Goal: Check status: Check status

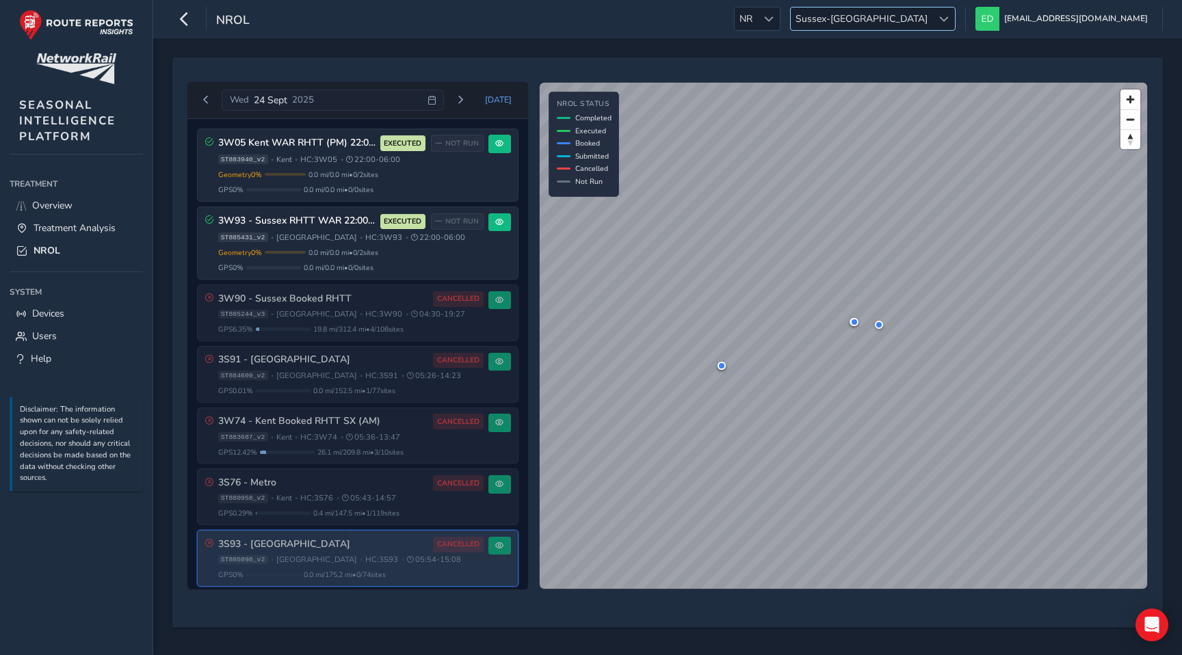
click at [932, 21] on span "Sussex-[GEOGRAPHIC_DATA]" at bounding box center [862, 19] width 142 height 23
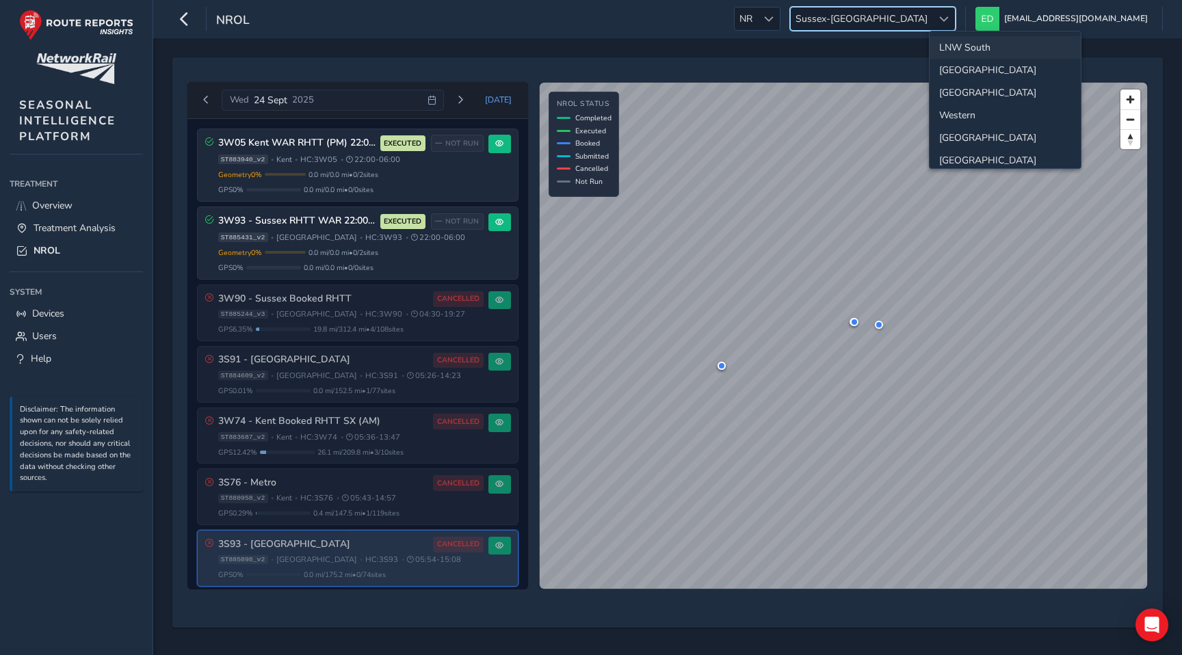
scroll to position [68, 0]
click at [970, 135] on li "[GEOGRAPHIC_DATA]" at bounding box center [1004, 137] width 151 height 23
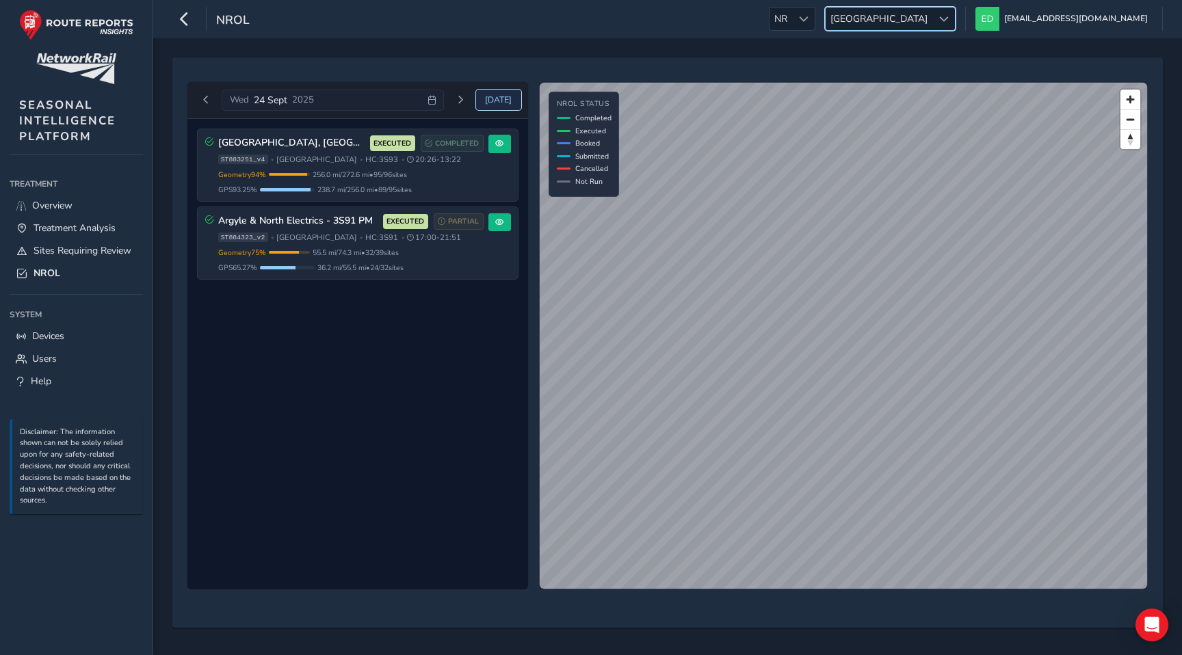
click at [499, 100] on span "[DATE]" at bounding box center [498, 99] width 27 height 11
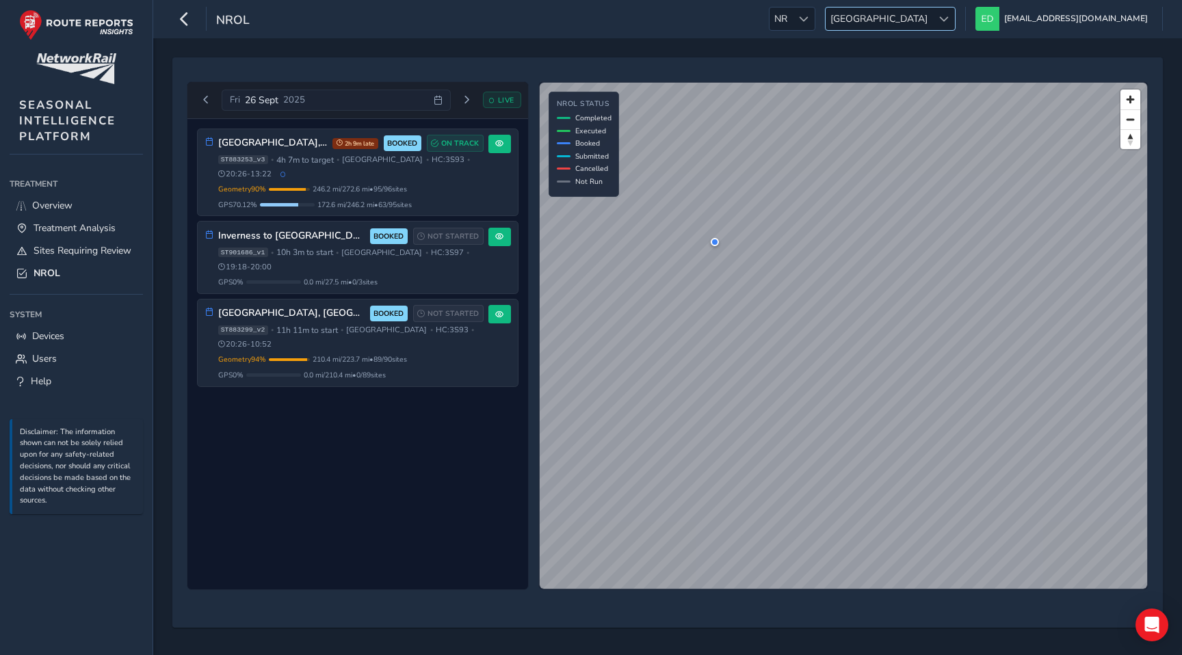
click at [948, 17] on span at bounding box center [944, 19] width 10 height 10
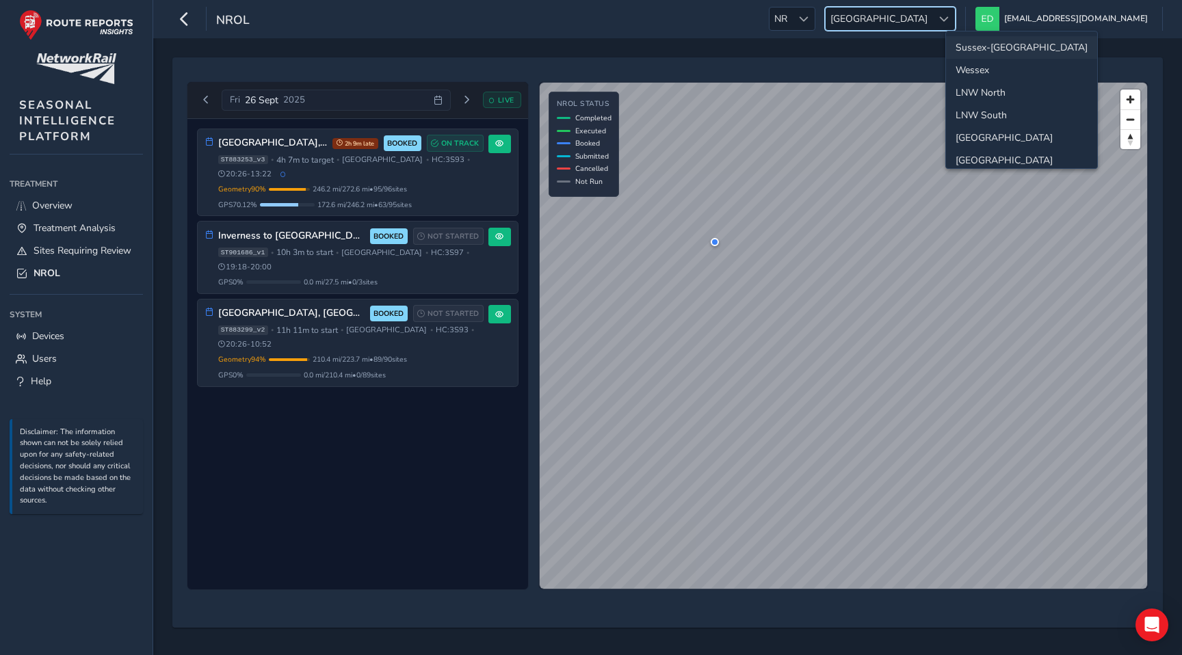
click at [988, 51] on li "Sussex-[GEOGRAPHIC_DATA]" at bounding box center [1021, 47] width 151 height 23
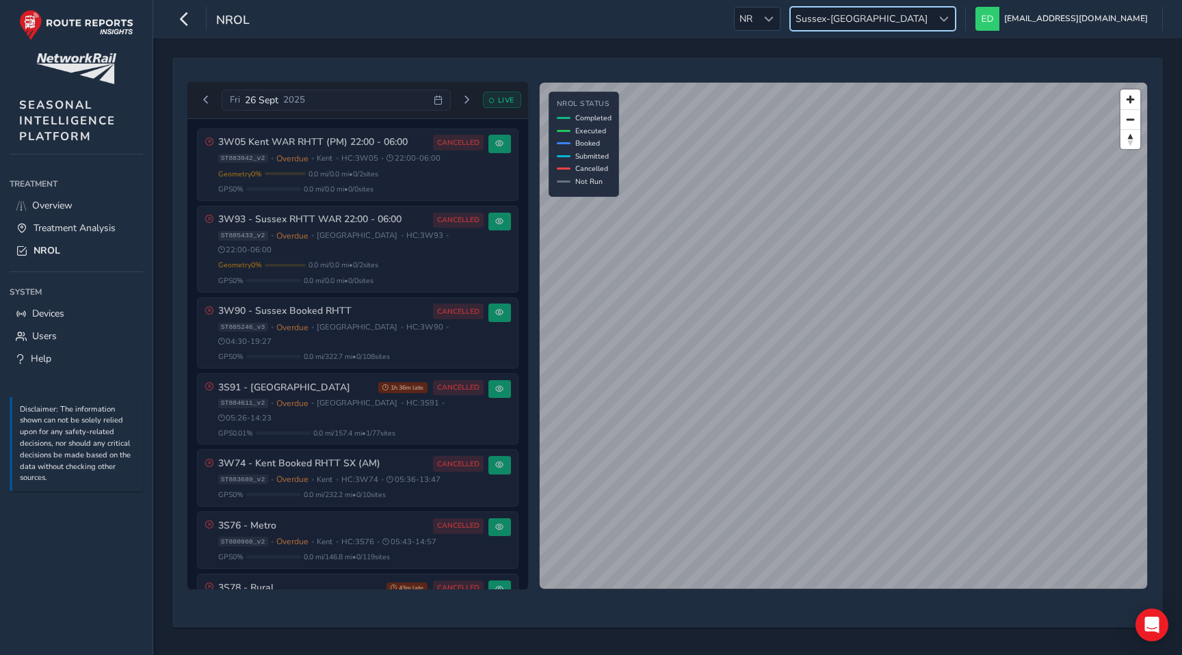
click at [932, 12] on span "Sussex-[GEOGRAPHIC_DATA]" at bounding box center [862, 19] width 142 height 23
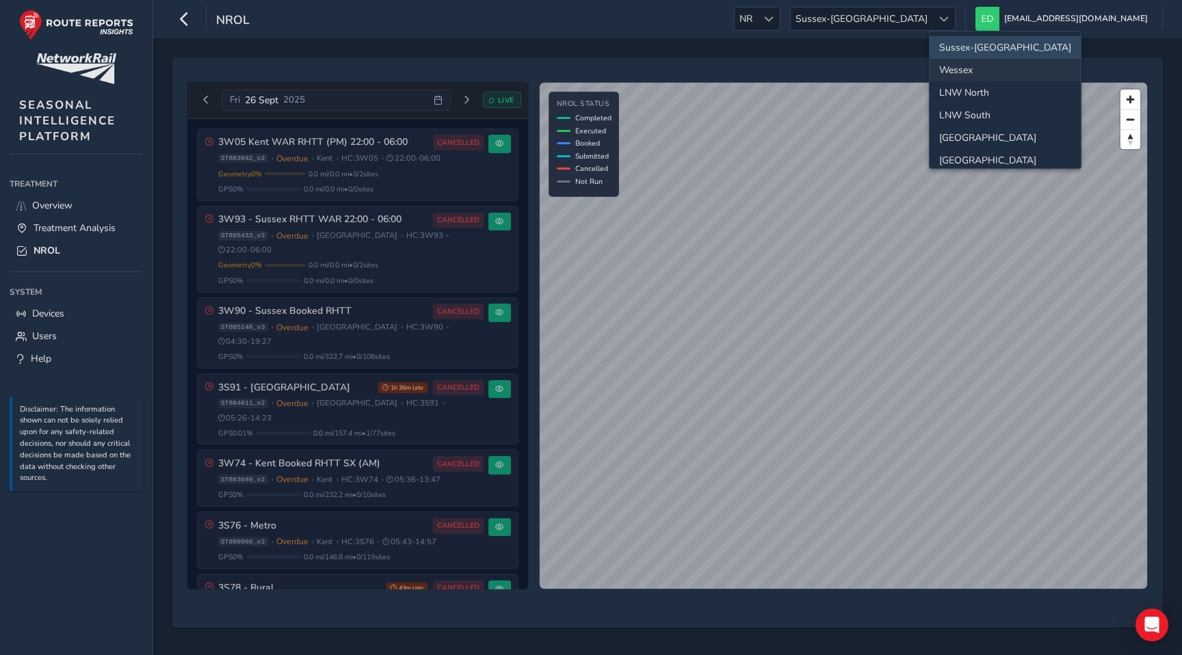
click at [992, 66] on li "Wessex" at bounding box center [1004, 70] width 151 height 23
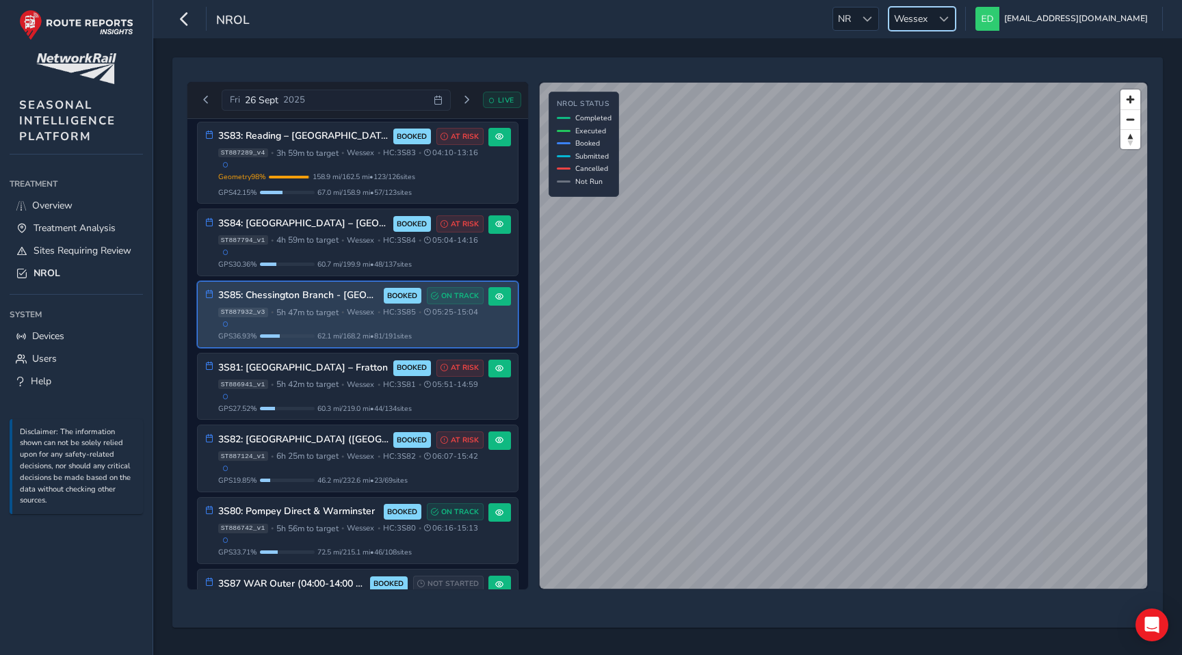
scroll to position [94, 0]
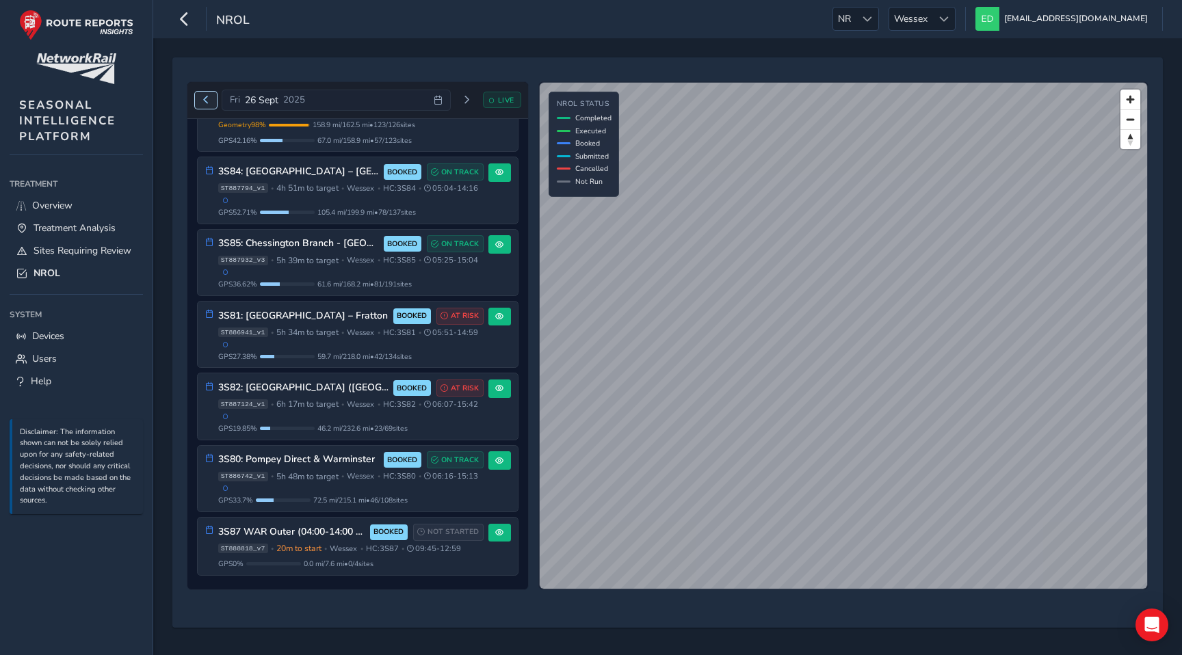
click at [202, 100] on span "Previous day" at bounding box center [206, 100] width 8 height 8
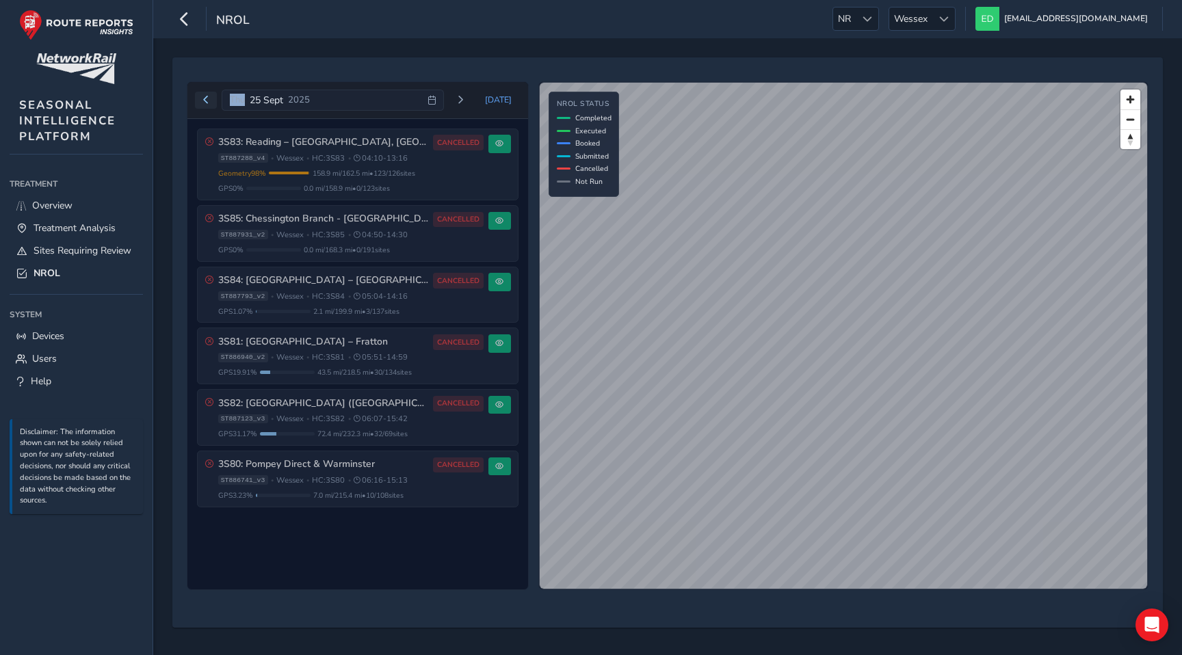
click at [201, 100] on div "[DATE] [DATE]" at bounding box center [358, 101] width 326 height 22
click at [202, 100] on span "Previous day" at bounding box center [206, 100] width 8 height 8
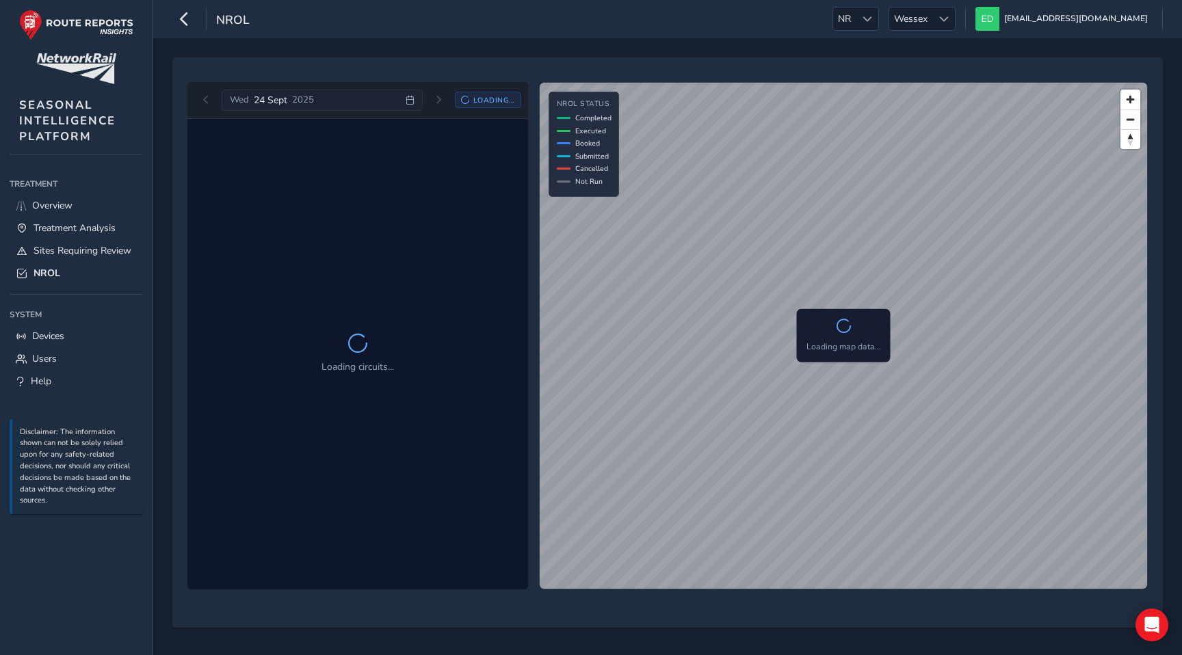
click at [204, 100] on div "[DATE] Loading..." at bounding box center [358, 101] width 326 height 22
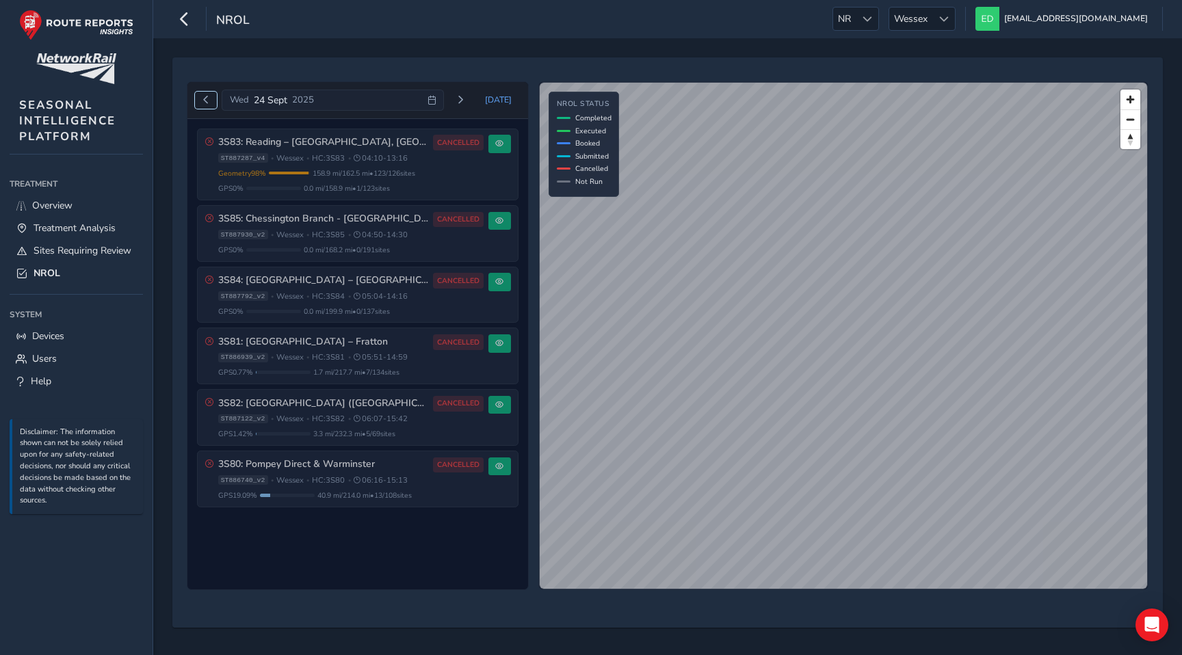
click at [204, 100] on span "Previous day" at bounding box center [206, 100] width 8 height 8
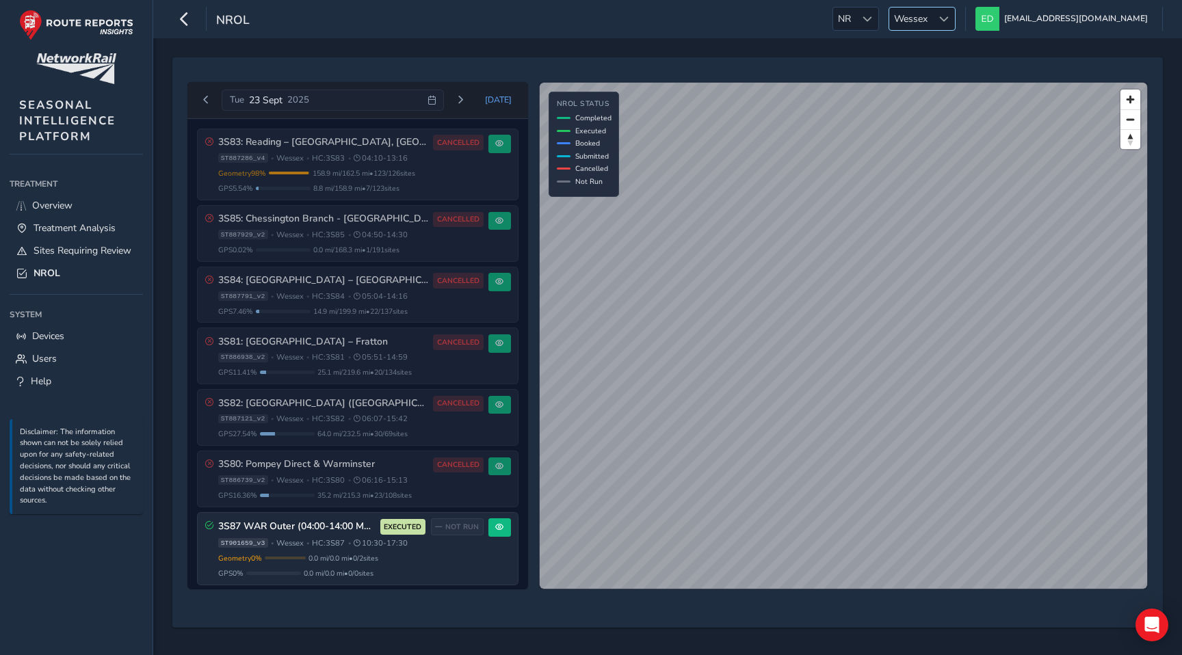
click at [932, 8] on span "Wessex" at bounding box center [910, 19] width 43 height 23
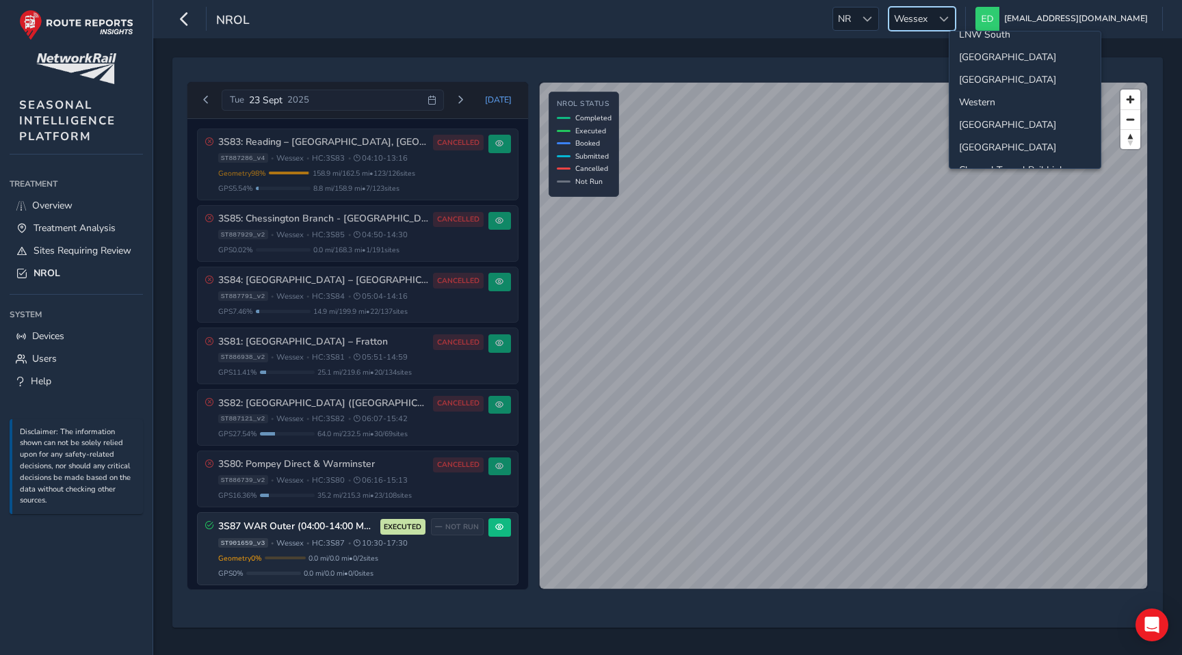
scroll to position [83, 0]
click at [991, 123] on li "[GEOGRAPHIC_DATA]" at bounding box center [1024, 122] width 151 height 23
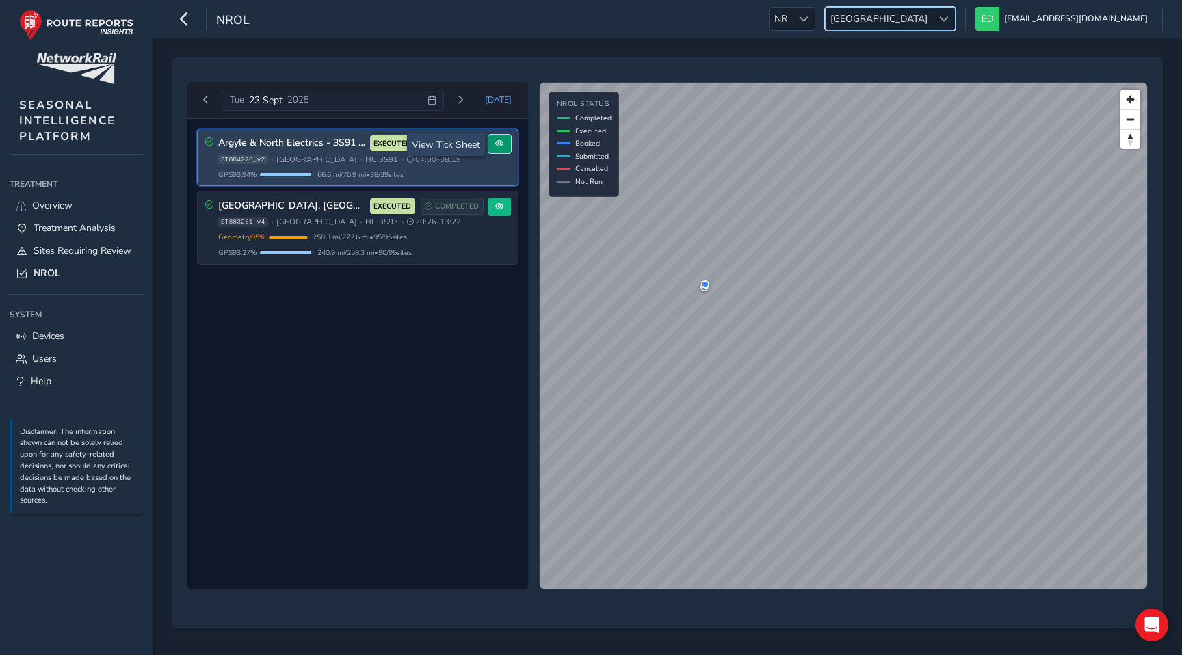
click at [494, 150] on button at bounding box center [499, 144] width 23 height 18
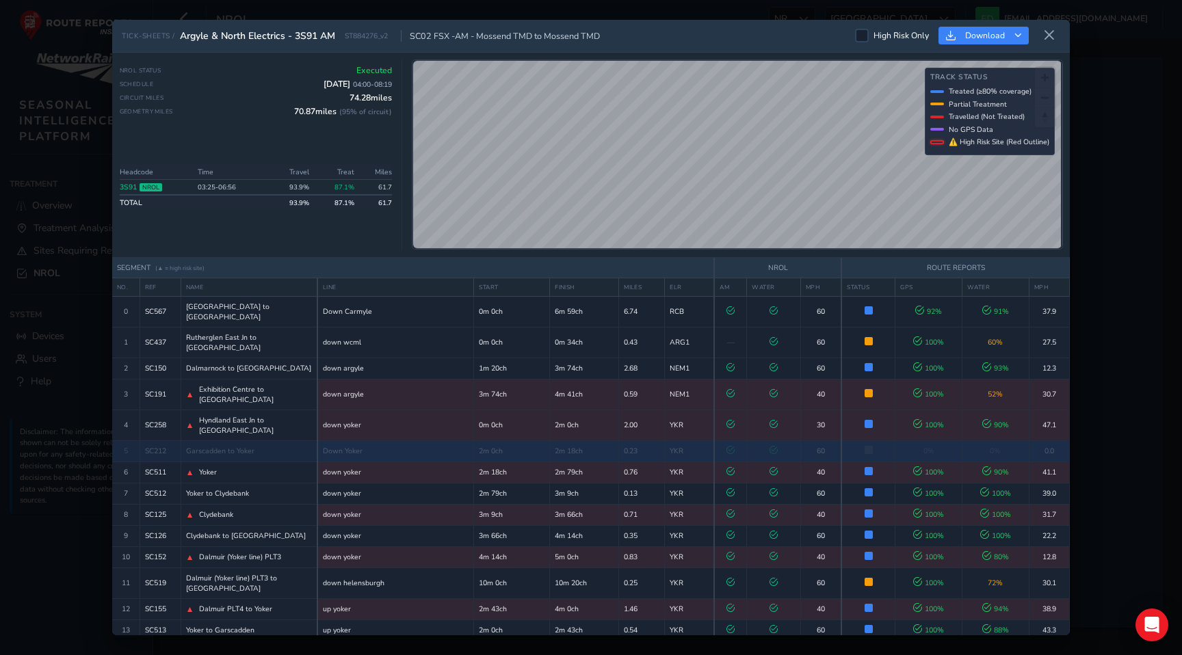
click at [496, 440] on td "2m 0ch" at bounding box center [512, 450] width 76 height 21
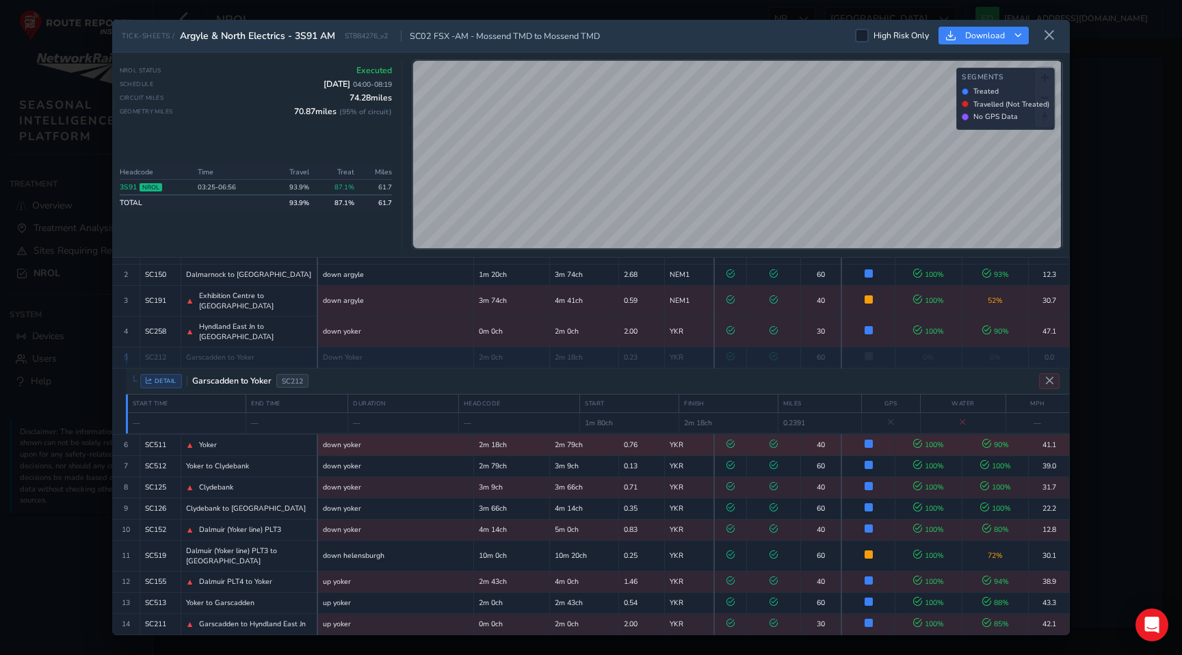
scroll to position [79, 0]
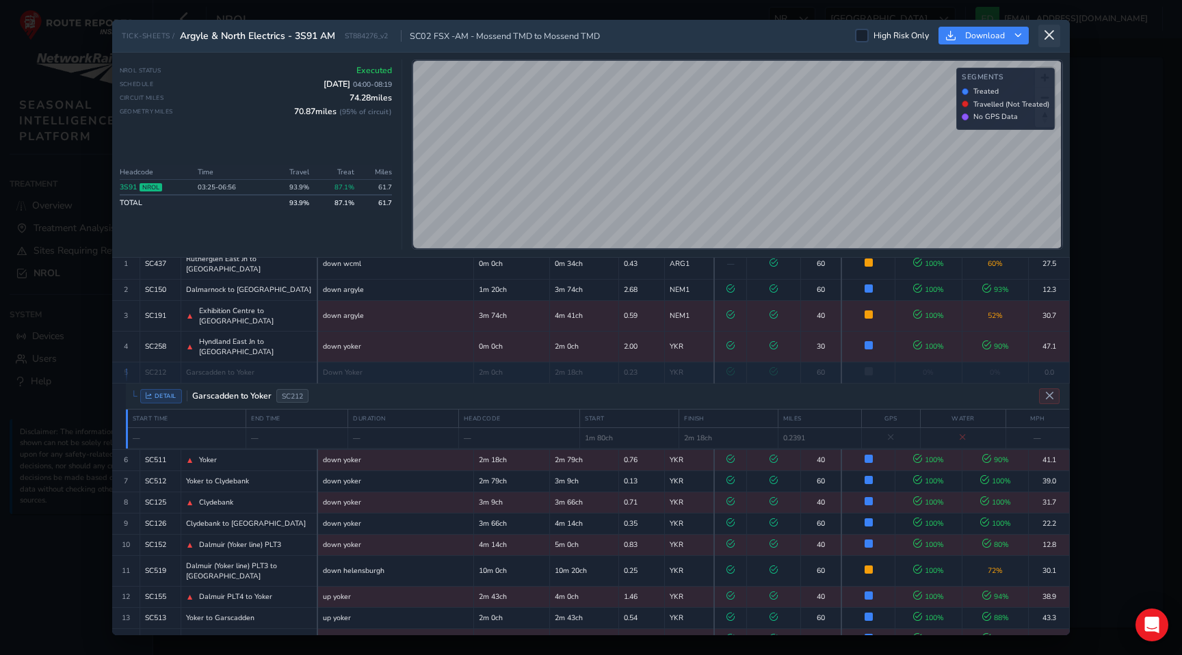
click at [1057, 29] on button at bounding box center [1049, 36] width 22 height 23
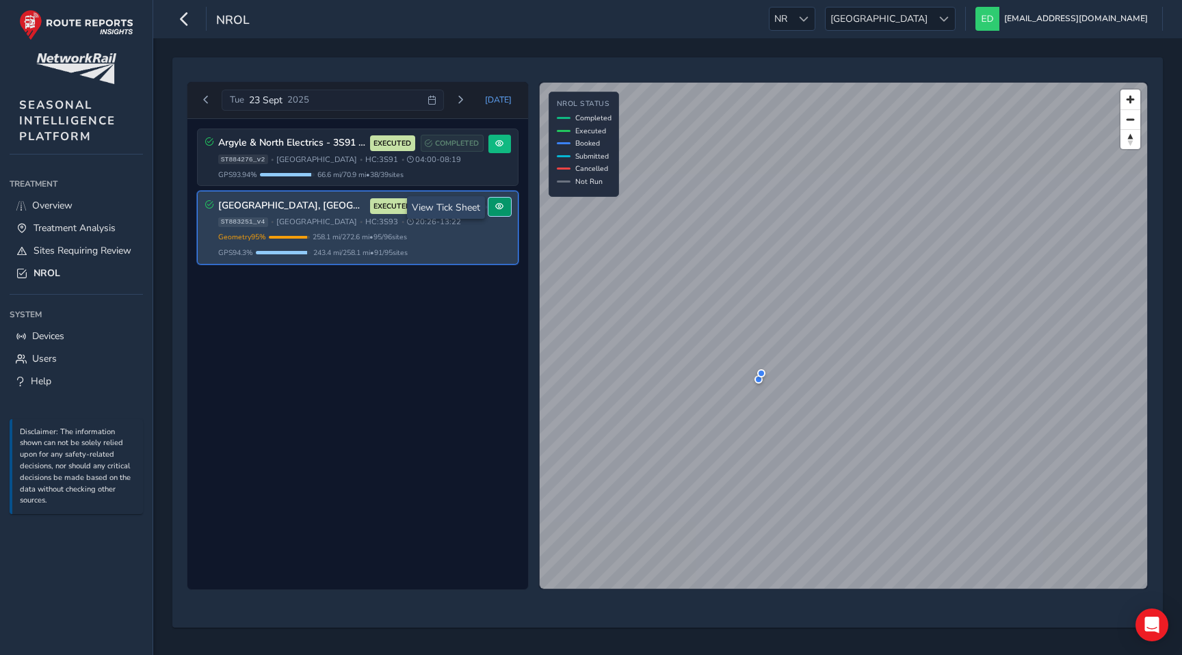
click at [496, 208] on span at bounding box center [499, 206] width 8 height 8
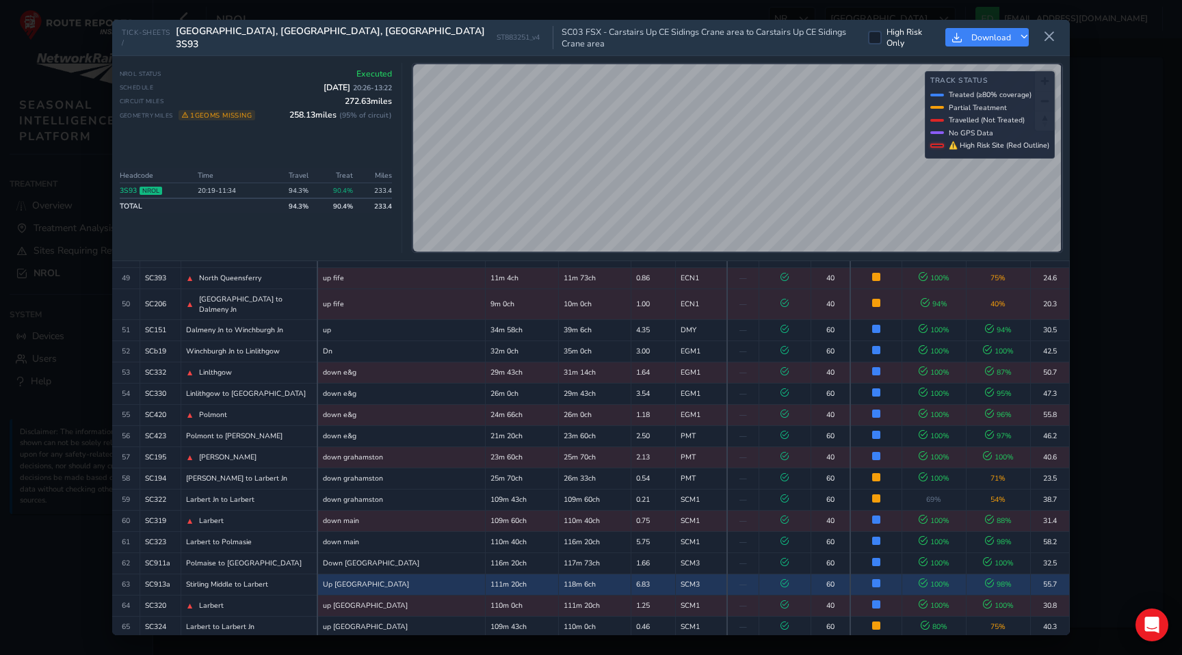
scroll to position [1325, 0]
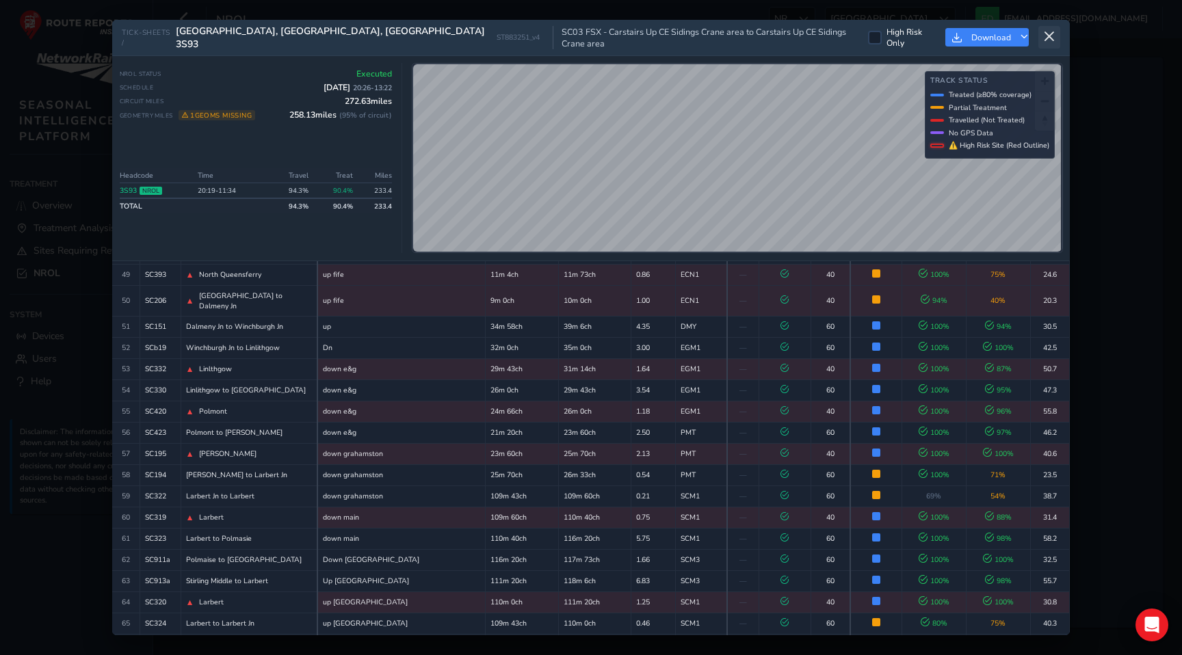
click at [1050, 35] on icon at bounding box center [1049, 37] width 12 height 12
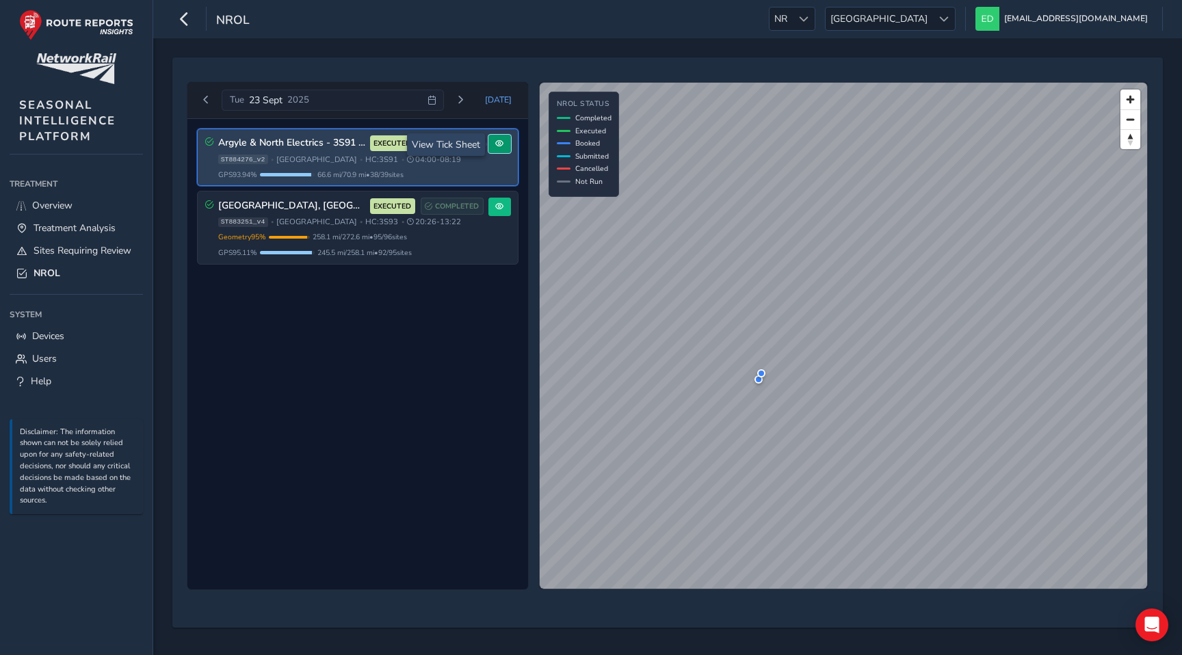
click at [499, 150] on button at bounding box center [499, 144] width 23 height 18
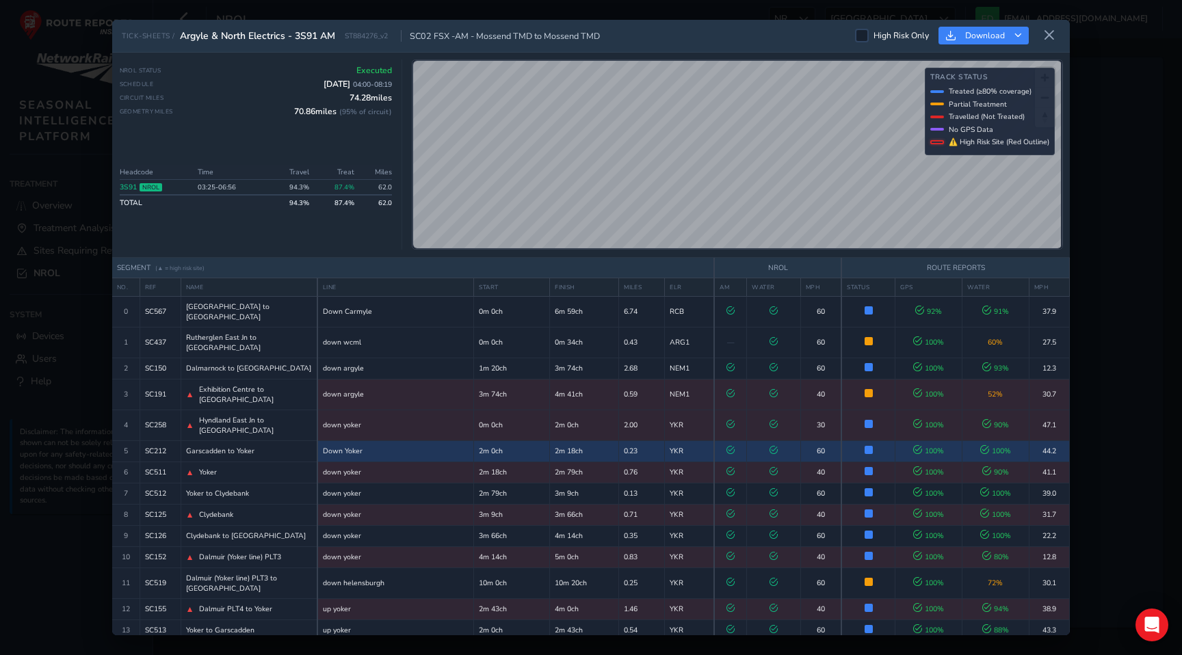
click at [474, 440] on td "2m 0ch" at bounding box center [512, 450] width 76 height 21
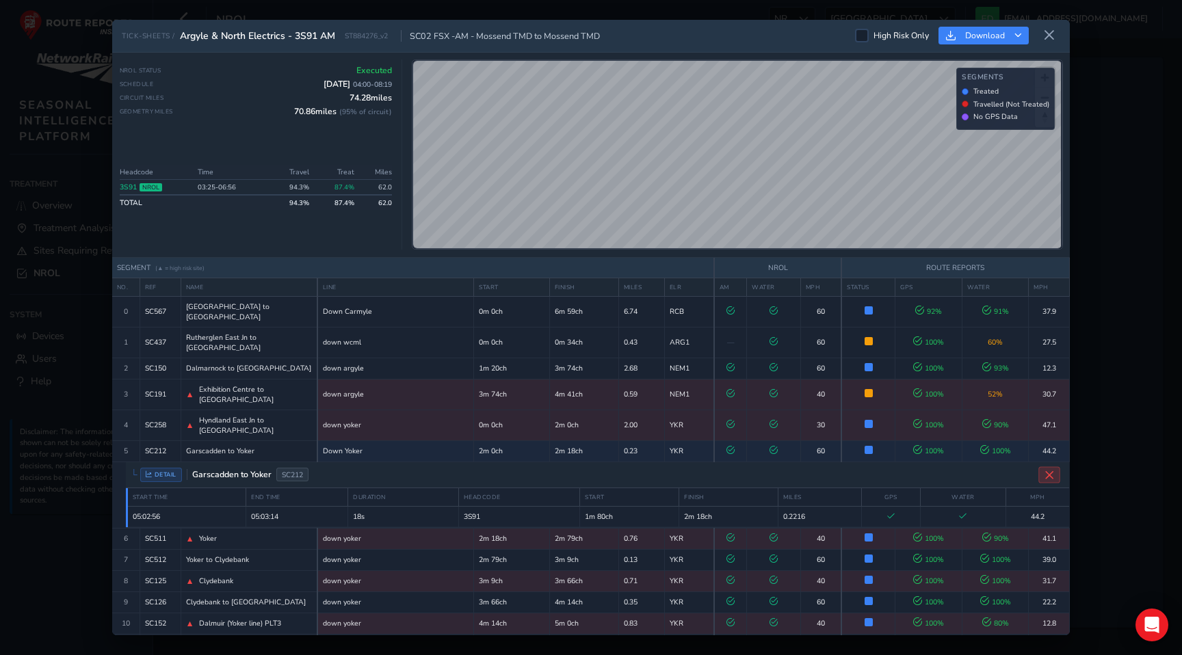
click at [1044, 470] on icon "Close detail view" at bounding box center [1049, 475] width 10 height 10
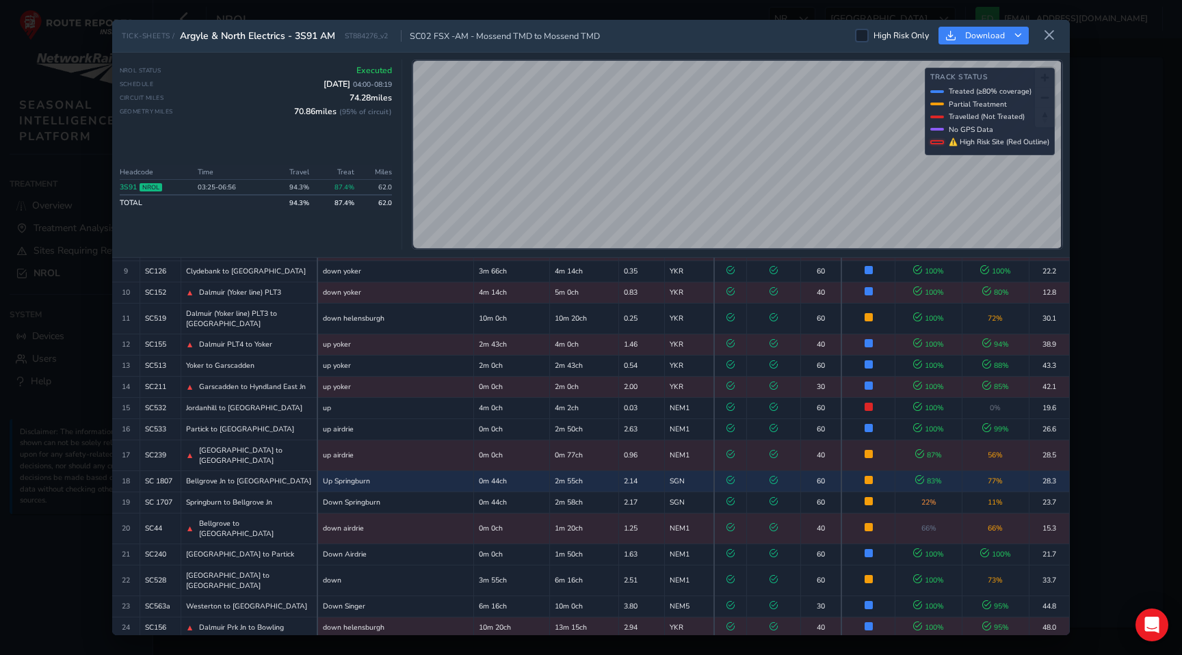
scroll to position [528, 0]
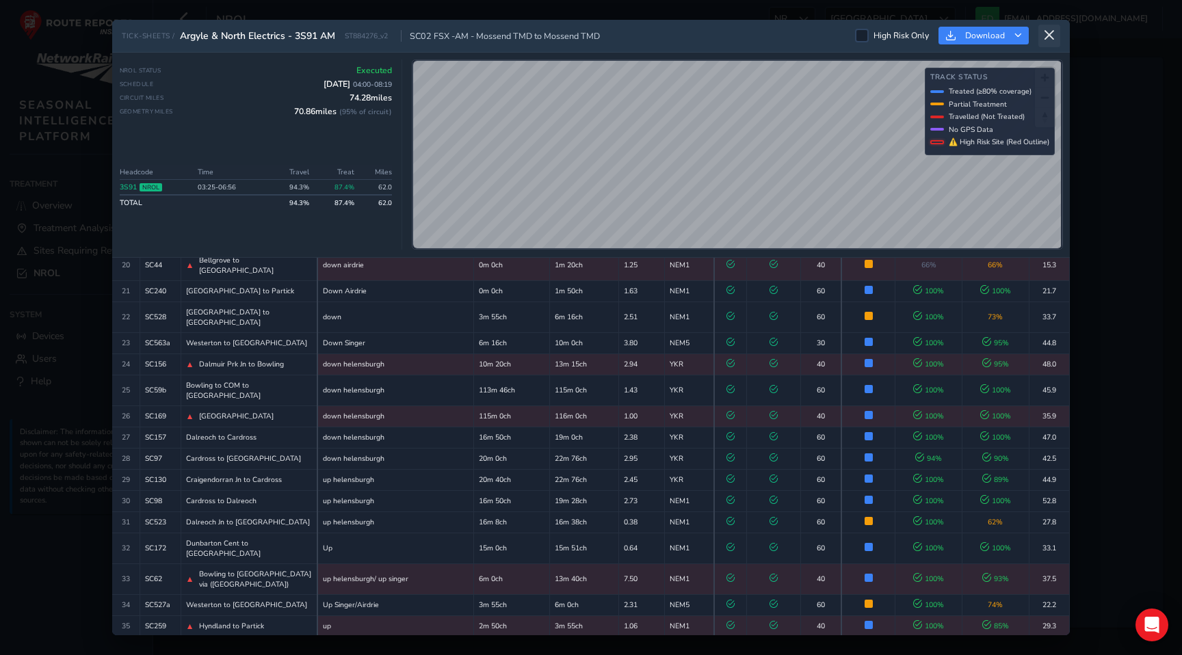
click at [1050, 36] on icon at bounding box center [1049, 35] width 12 height 12
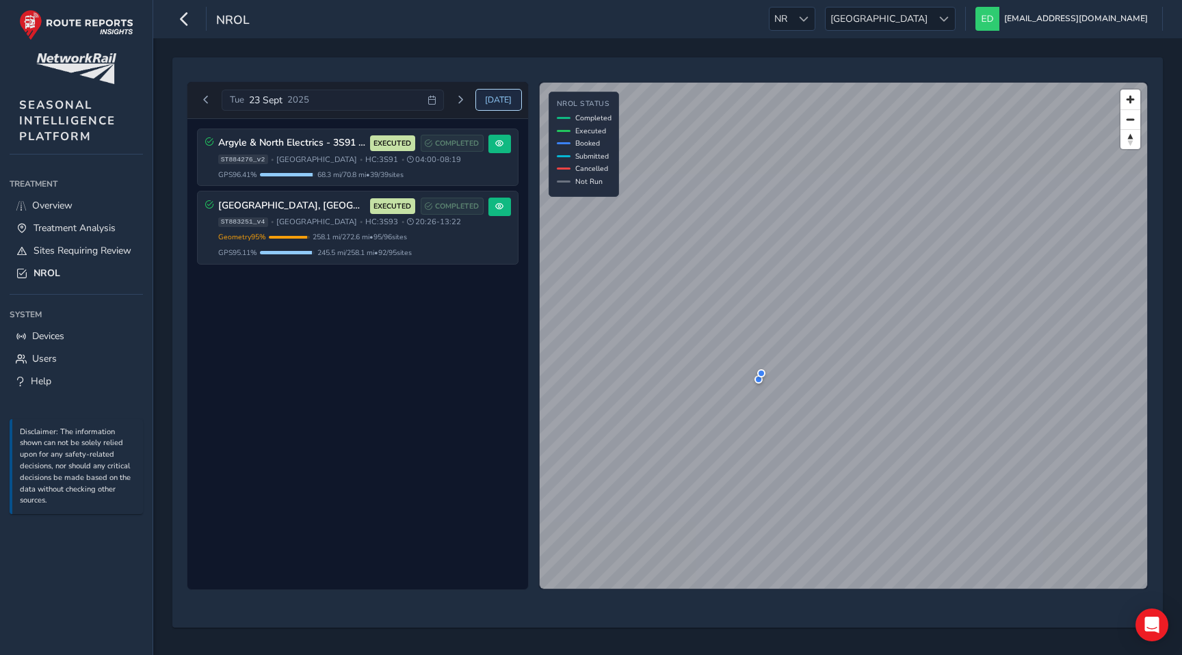
click at [503, 101] on span "[DATE]" at bounding box center [498, 99] width 27 height 11
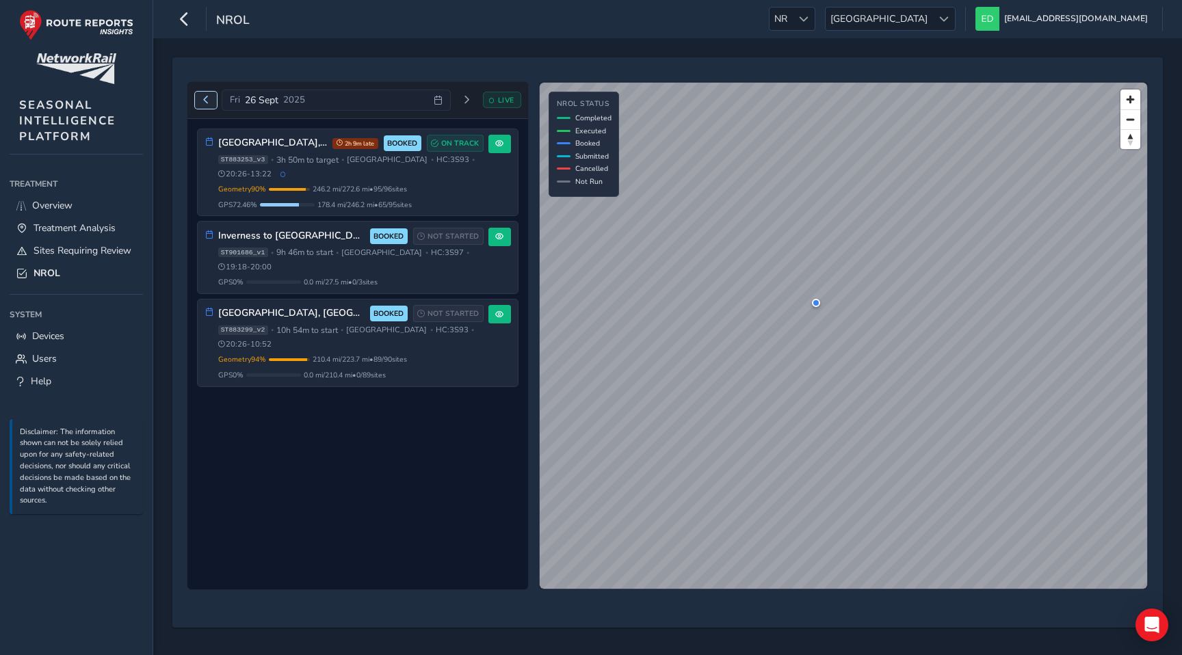
click at [205, 96] on span "Previous day" at bounding box center [206, 100] width 8 height 8
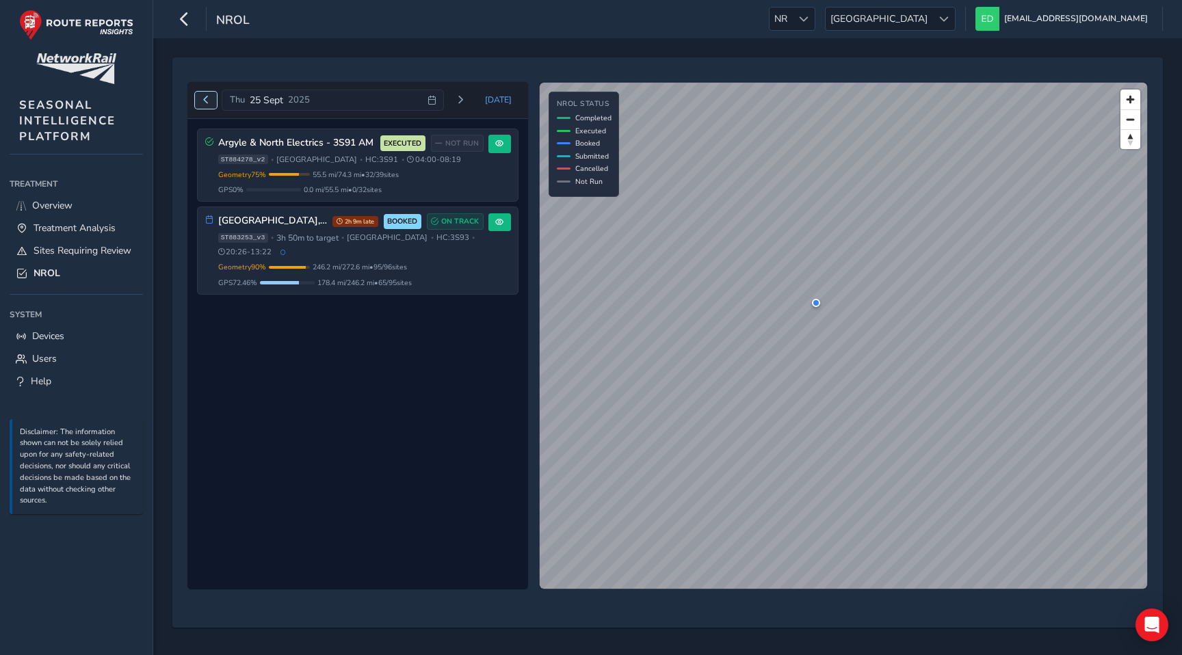
click at [205, 96] on span "Previous day" at bounding box center [206, 100] width 8 height 8
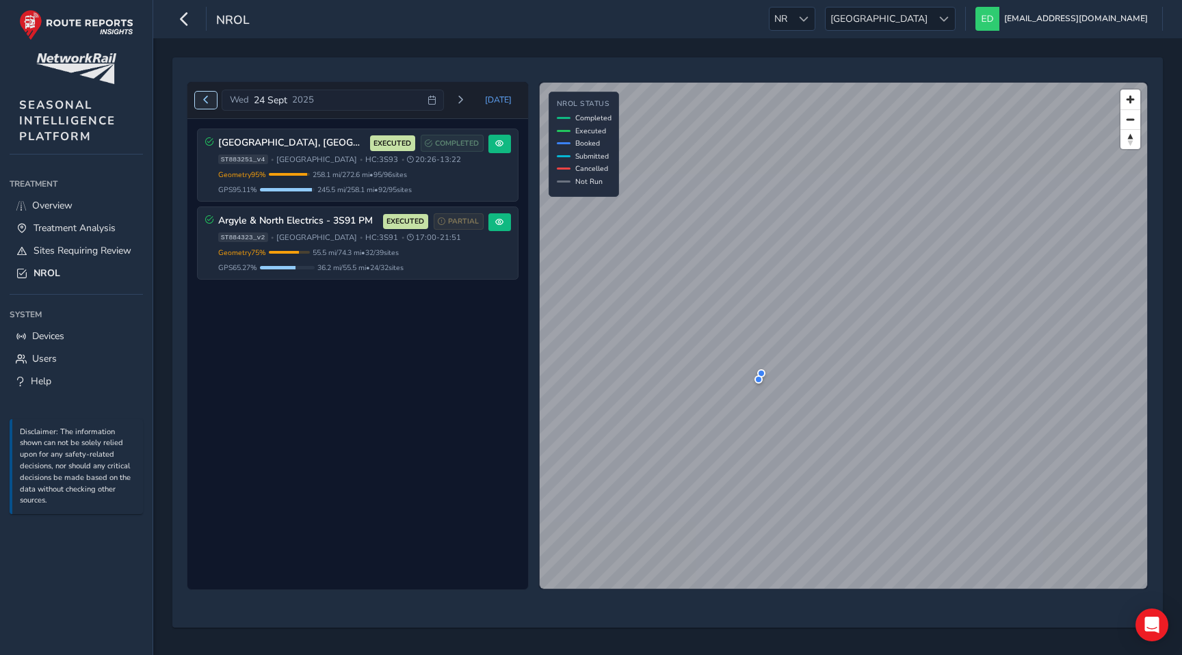
click at [205, 103] on span "Previous day" at bounding box center [206, 100] width 8 height 8
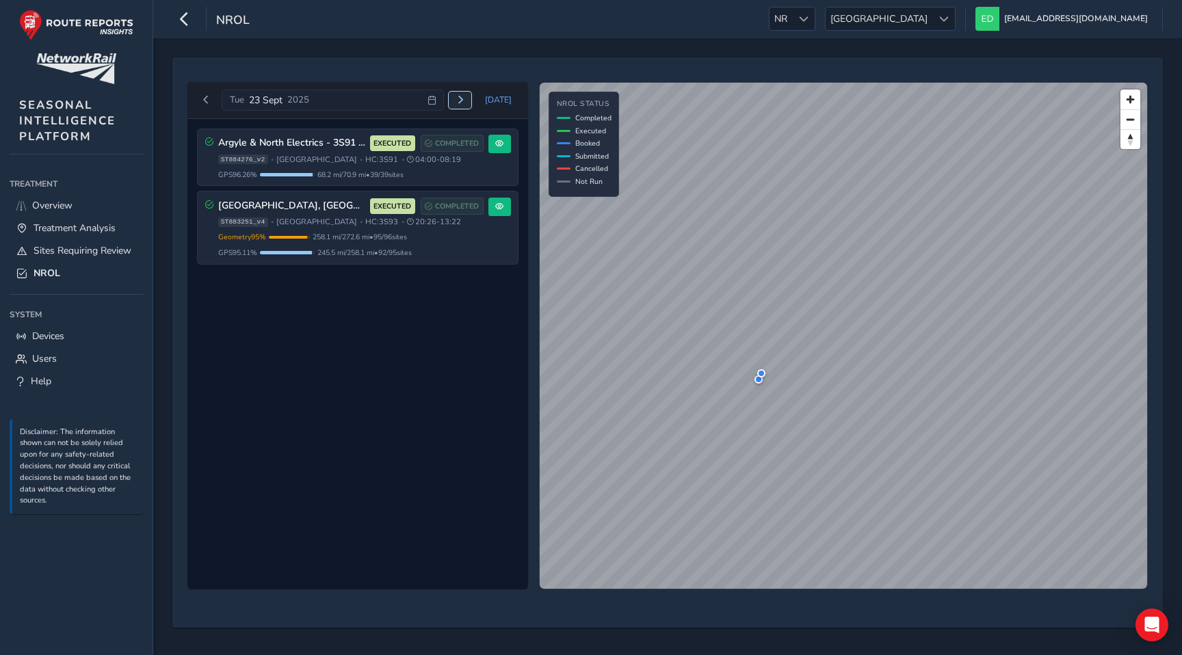
click at [464, 96] on span "Next day" at bounding box center [460, 100] width 8 height 8
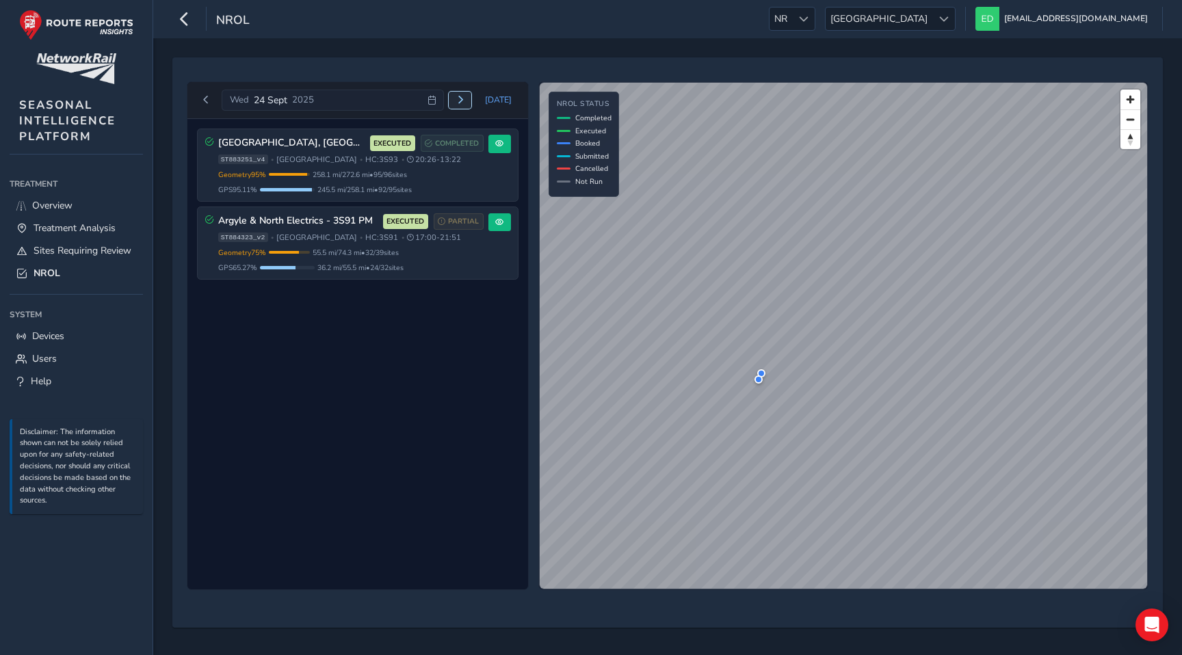
click at [467, 104] on button "Next day" at bounding box center [460, 100] width 23 height 17
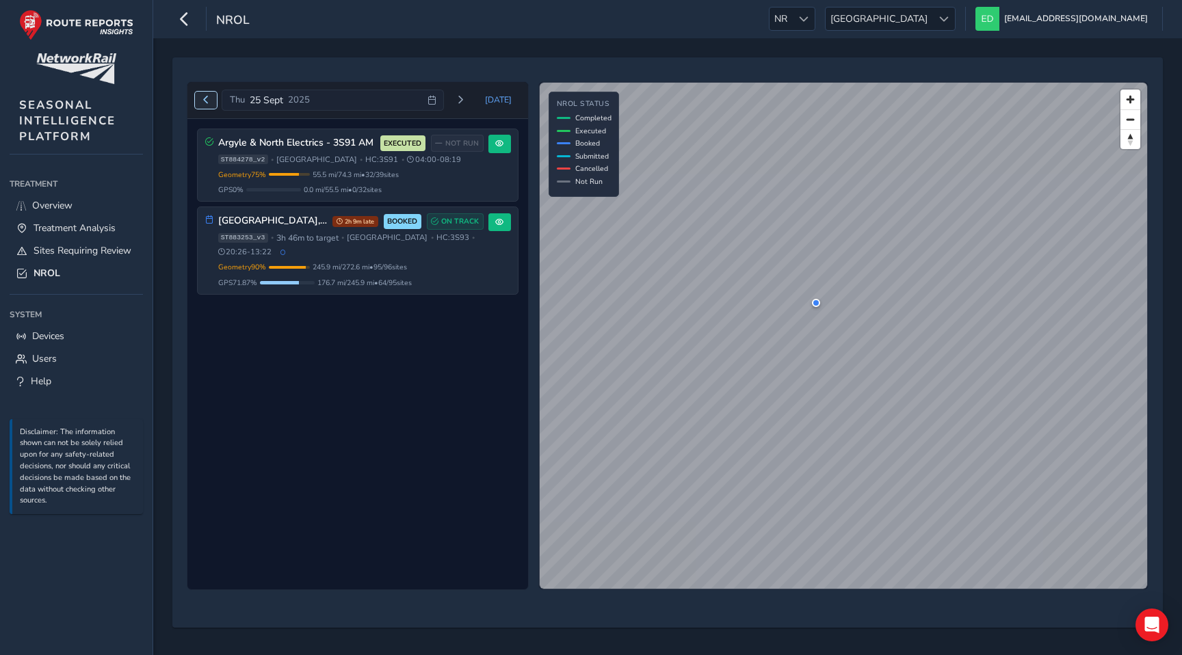
click at [209, 103] on span "Previous day" at bounding box center [206, 100] width 8 height 8
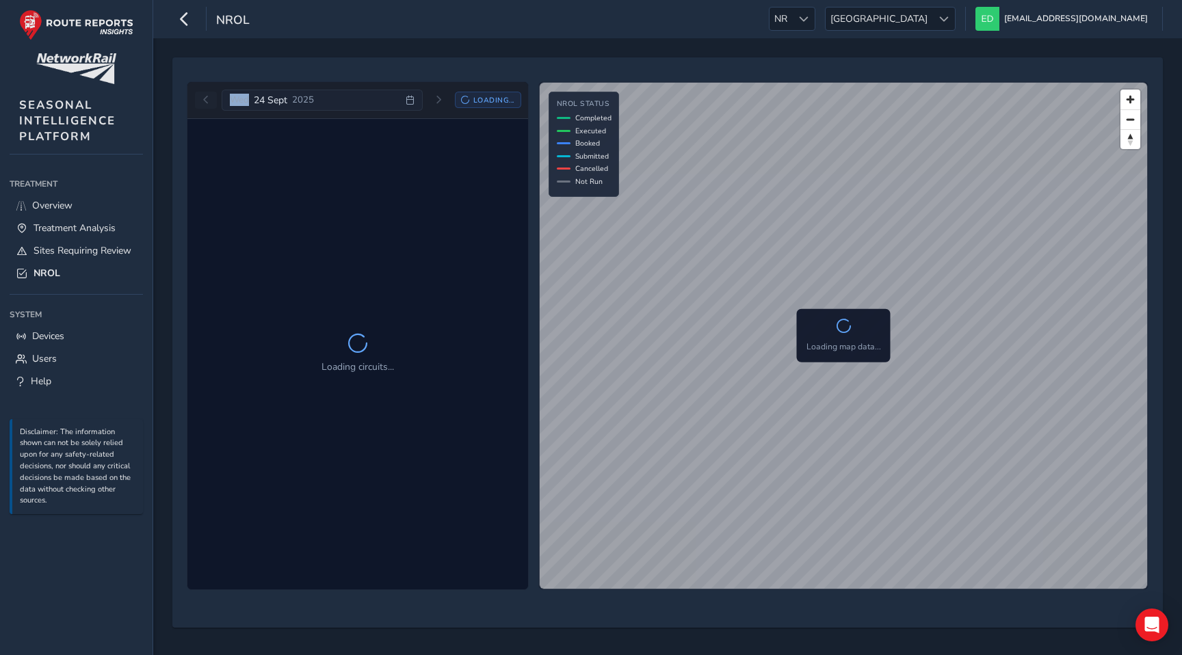
click at [209, 103] on div "[DATE] Loading..." at bounding box center [358, 101] width 326 height 22
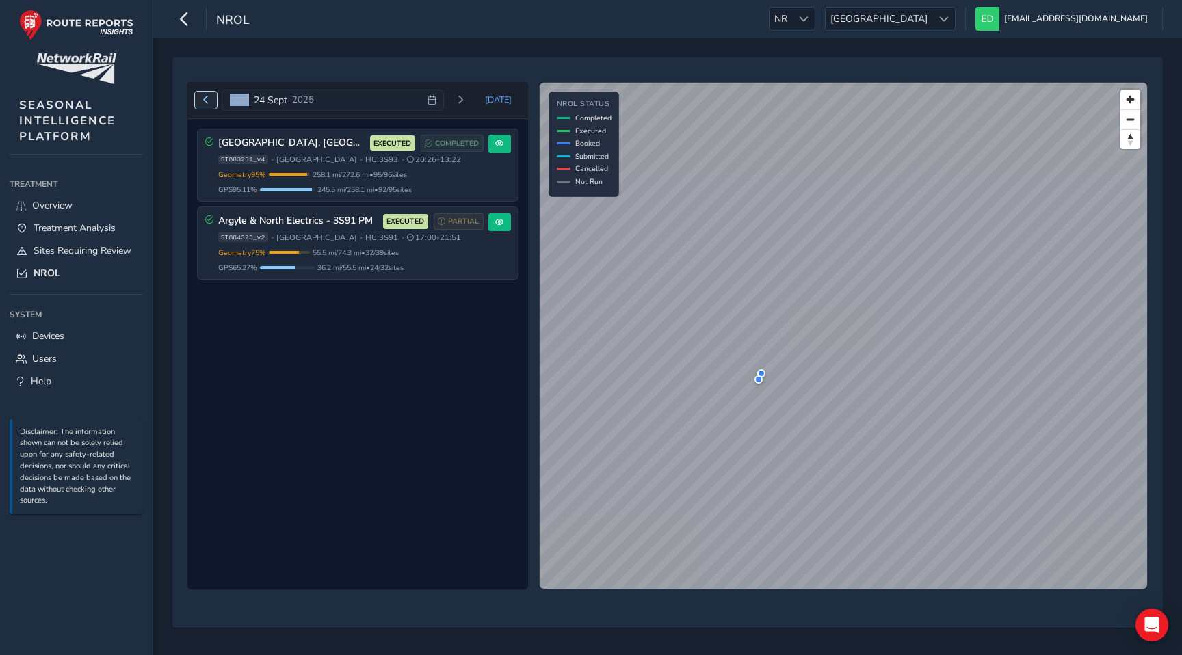
click at [208, 103] on span "Previous day" at bounding box center [206, 100] width 8 height 8
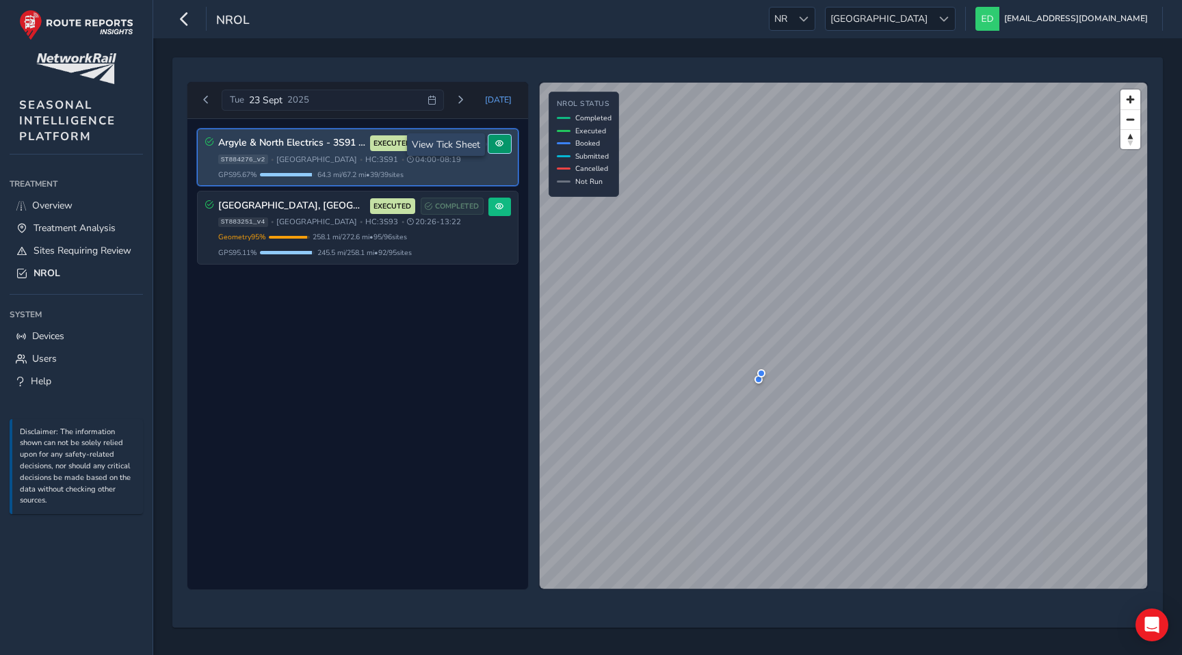
click at [497, 148] on span at bounding box center [499, 144] width 8 height 8
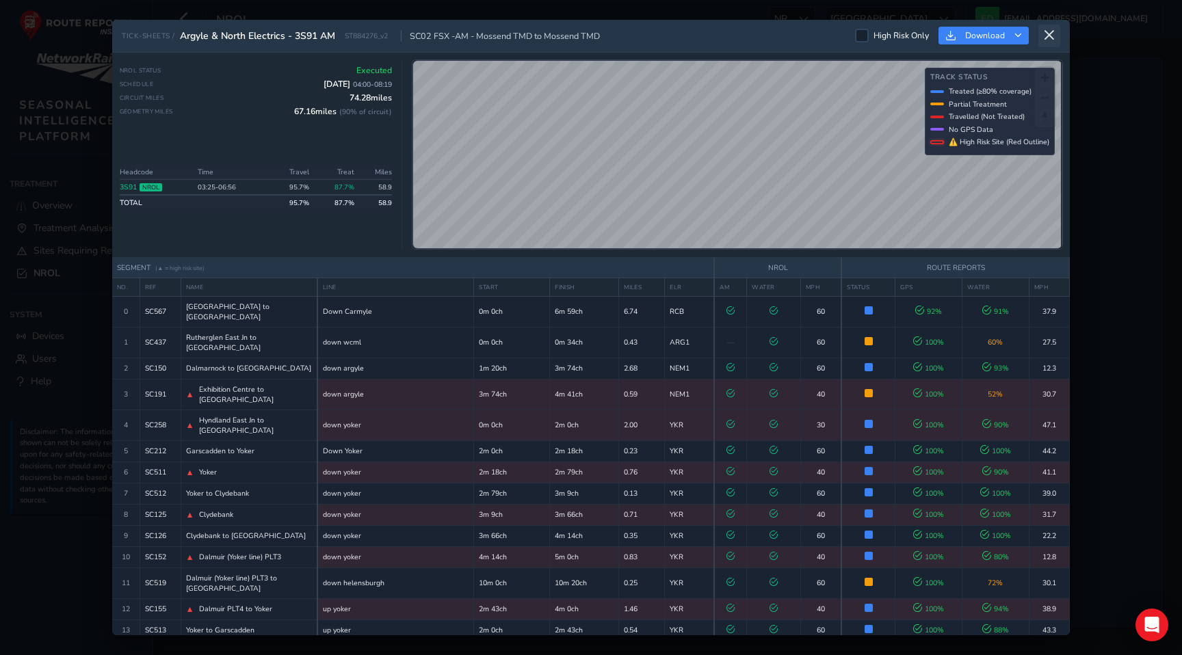
click at [1044, 34] on icon at bounding box center [1049, 35] width 12 height 12
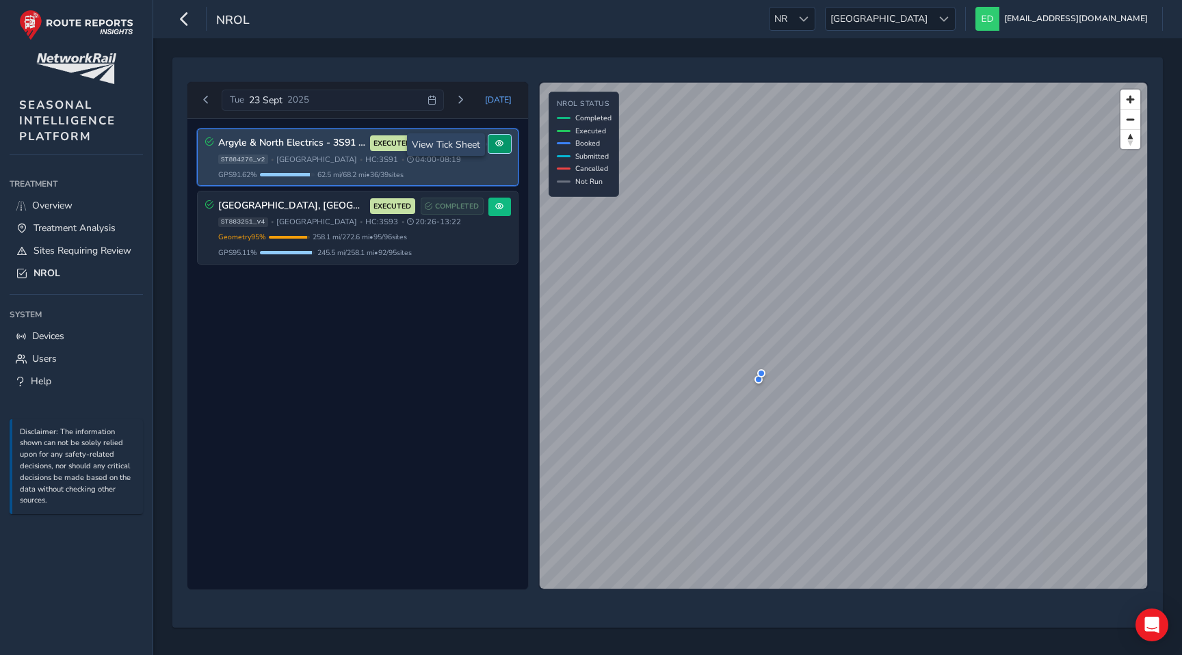
click at [500, 149] on button at bounding box center [499, 144] width 23 height 18
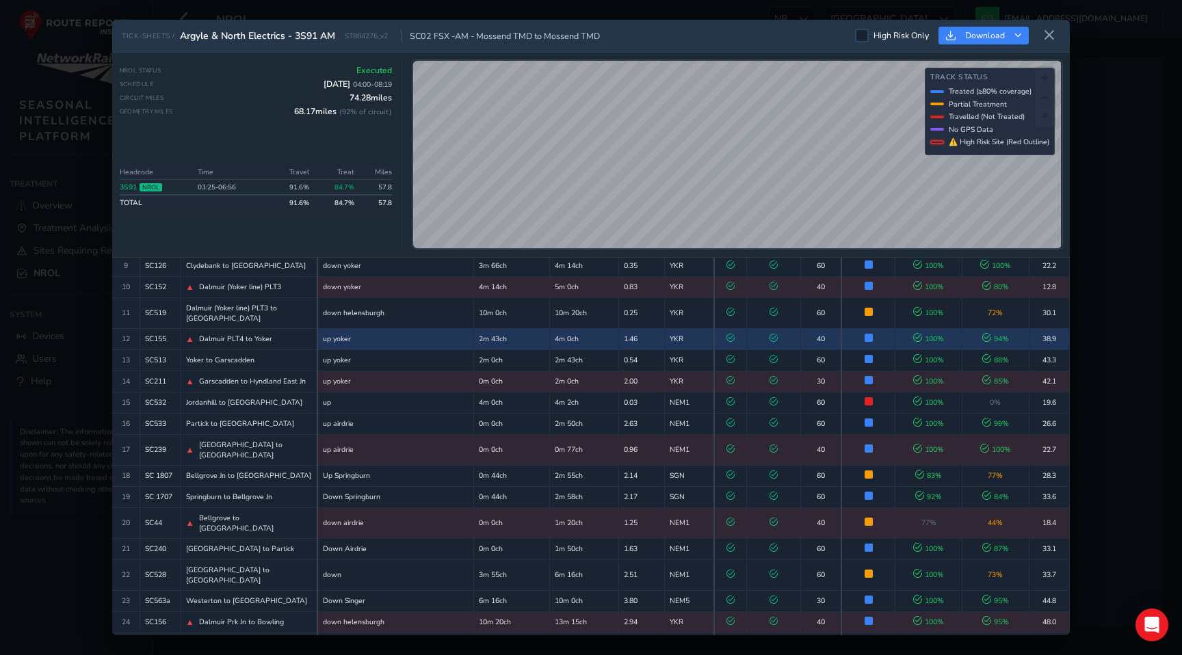
scroll to position [528, 0]
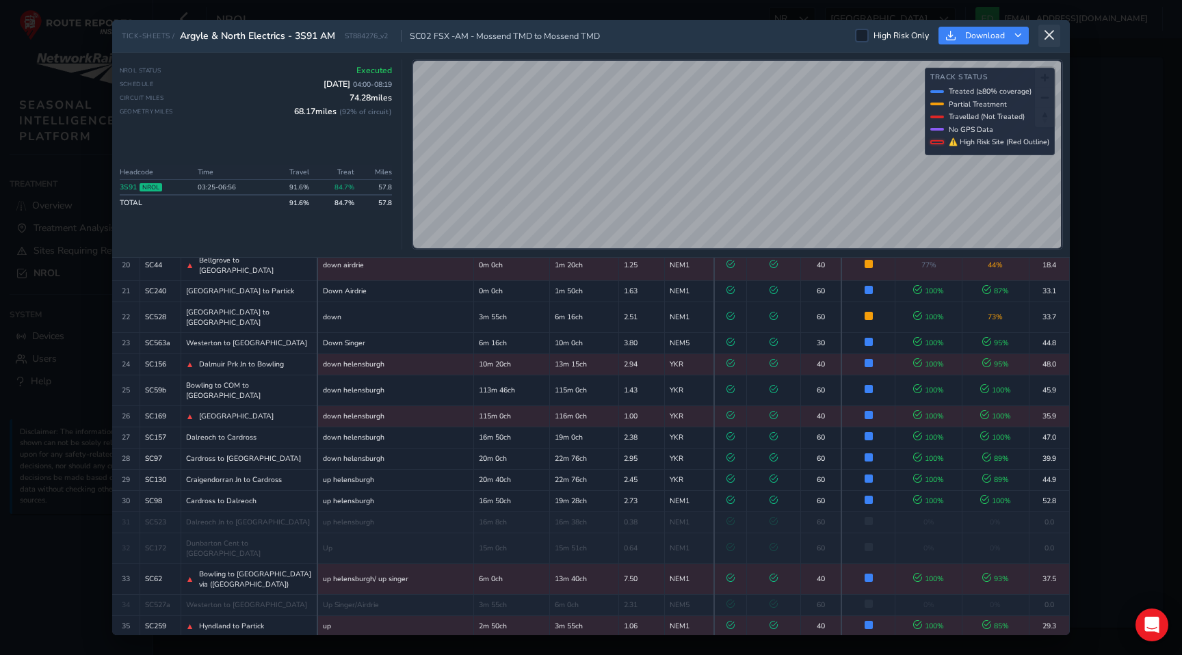
click at [1050, 34] on icon at bounding box center [1049, 35] width 12 height 12
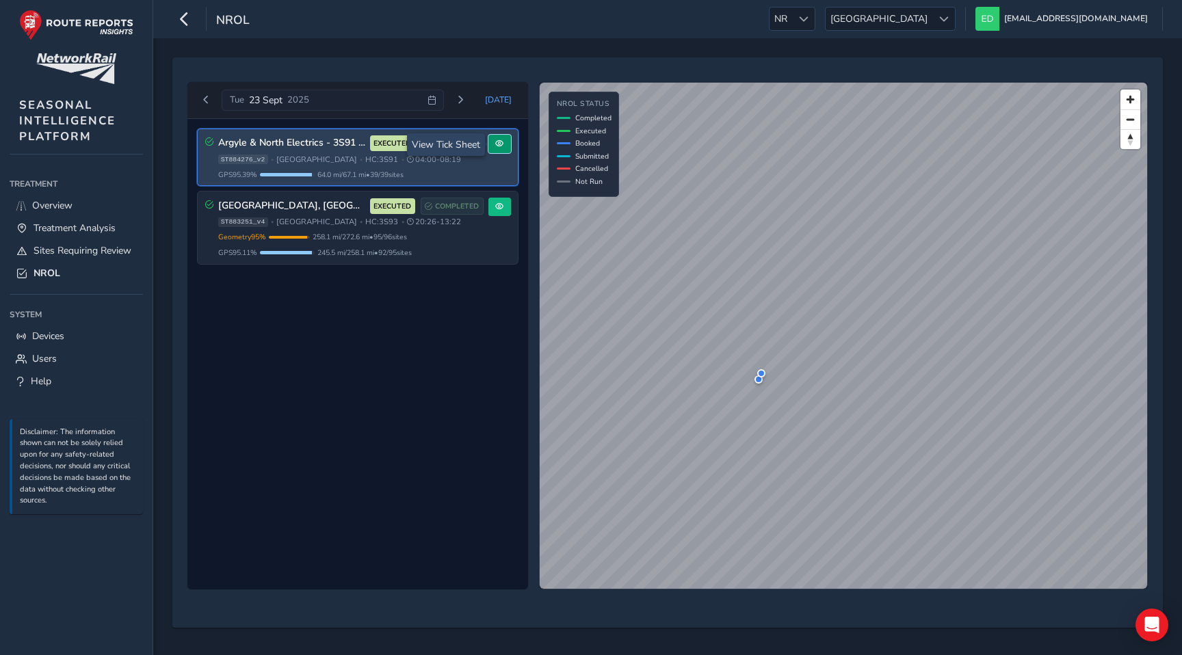
click at [503, 142] on button at bounding box center [499, 144] width 23 height 18
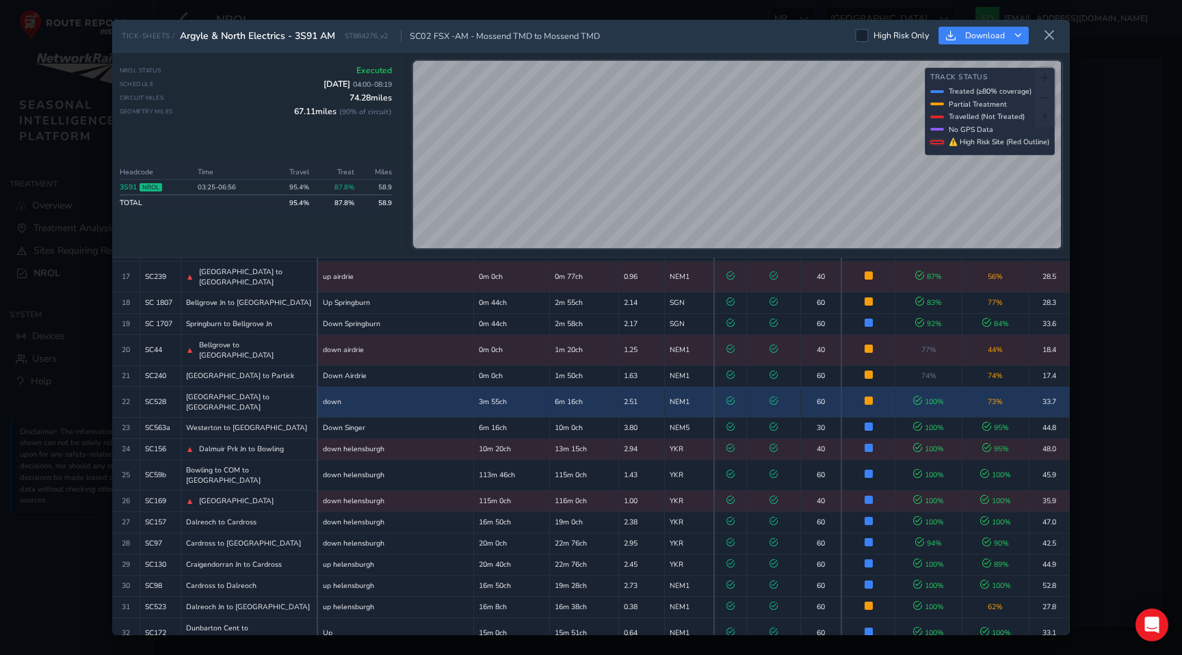
scroll to position [528, 0]
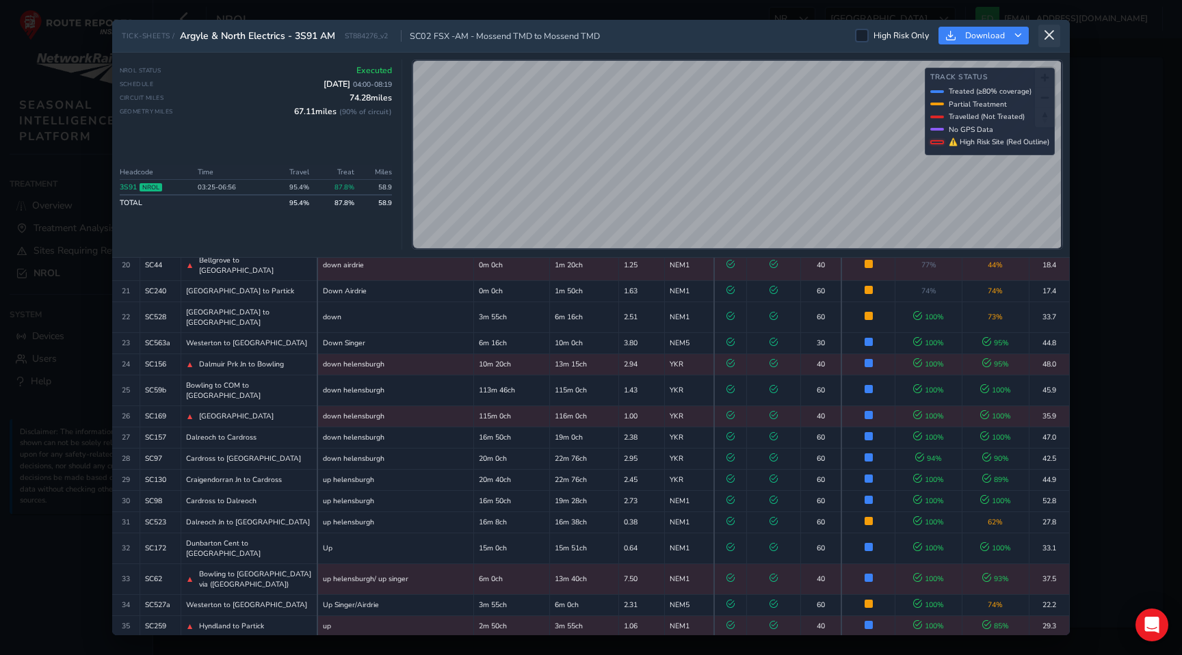
click at [1051, 30] on icon at bounding box center [1049, 35] width 12 height 12
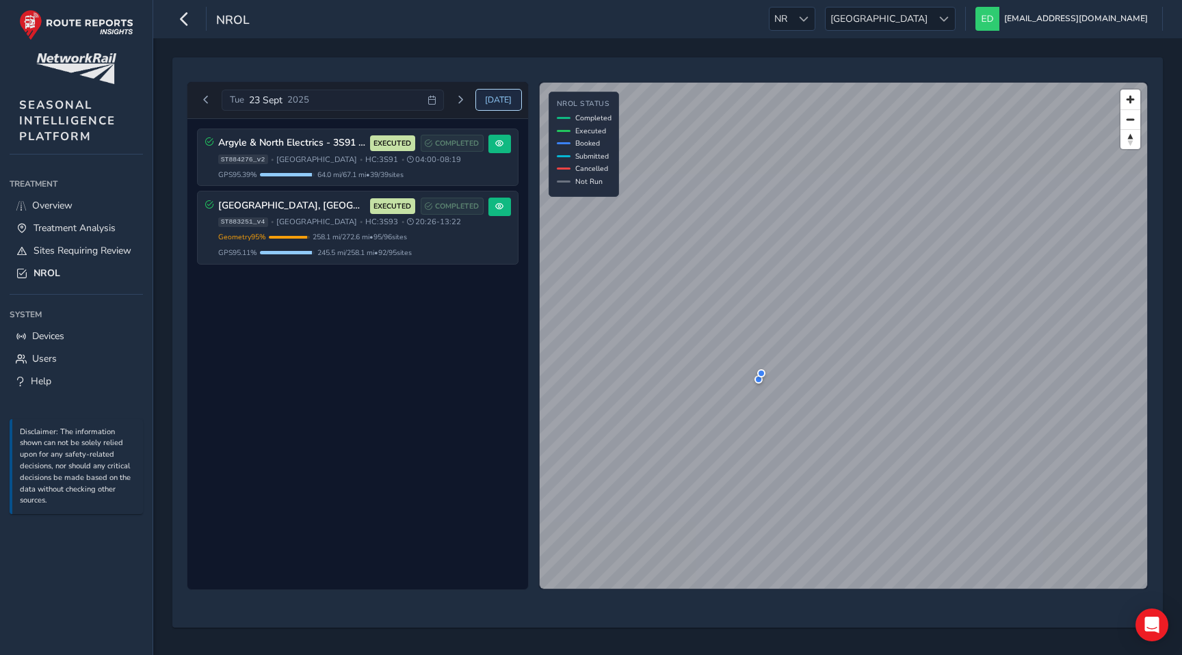
click at [501, 97] on span "[DATE]" at bounding box center [498, 99] width 27 height 11
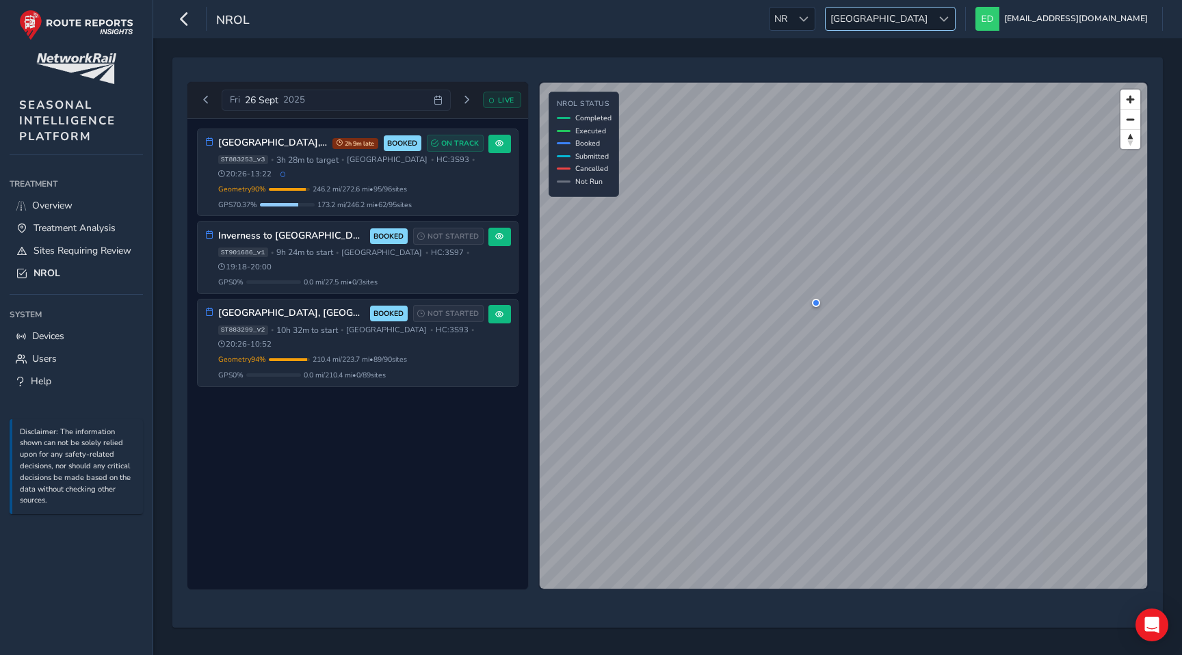
click at [932, 23] on span "[GEOGRAPHIC_DATA]" at bounding box center [878, 19] width 107 height 23
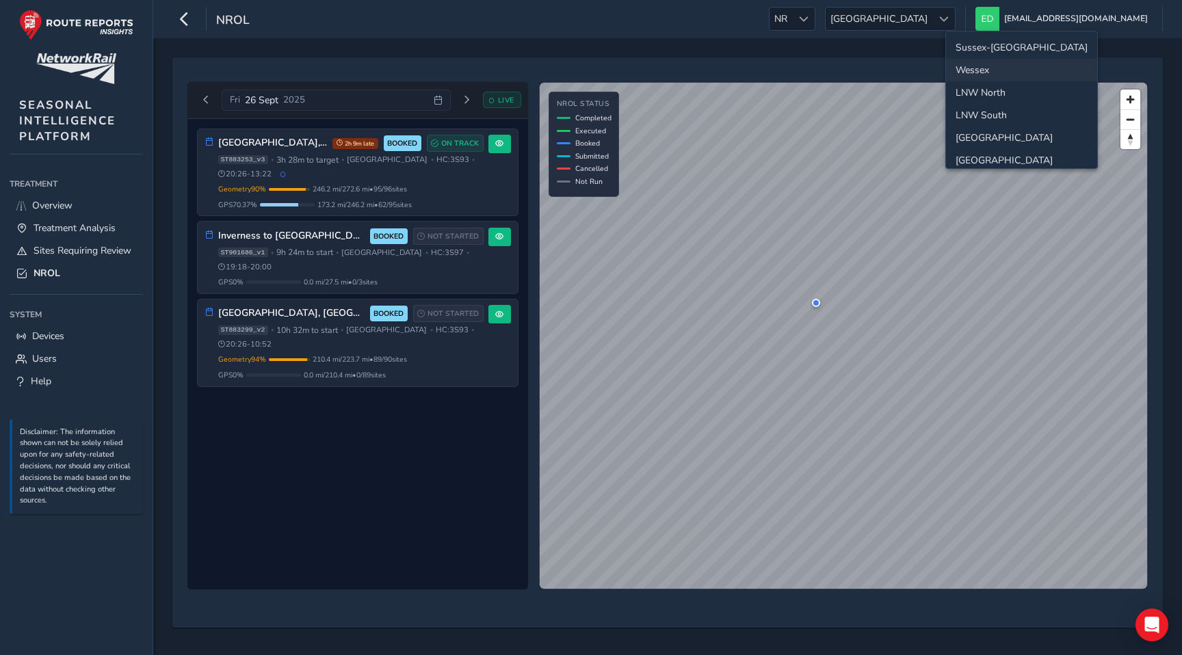
click at [983, 67] on li "Wessex" at bounding box center [1021, 70] width 151 height 23
